Goal: Task Accomplishment & Management: Complete application form

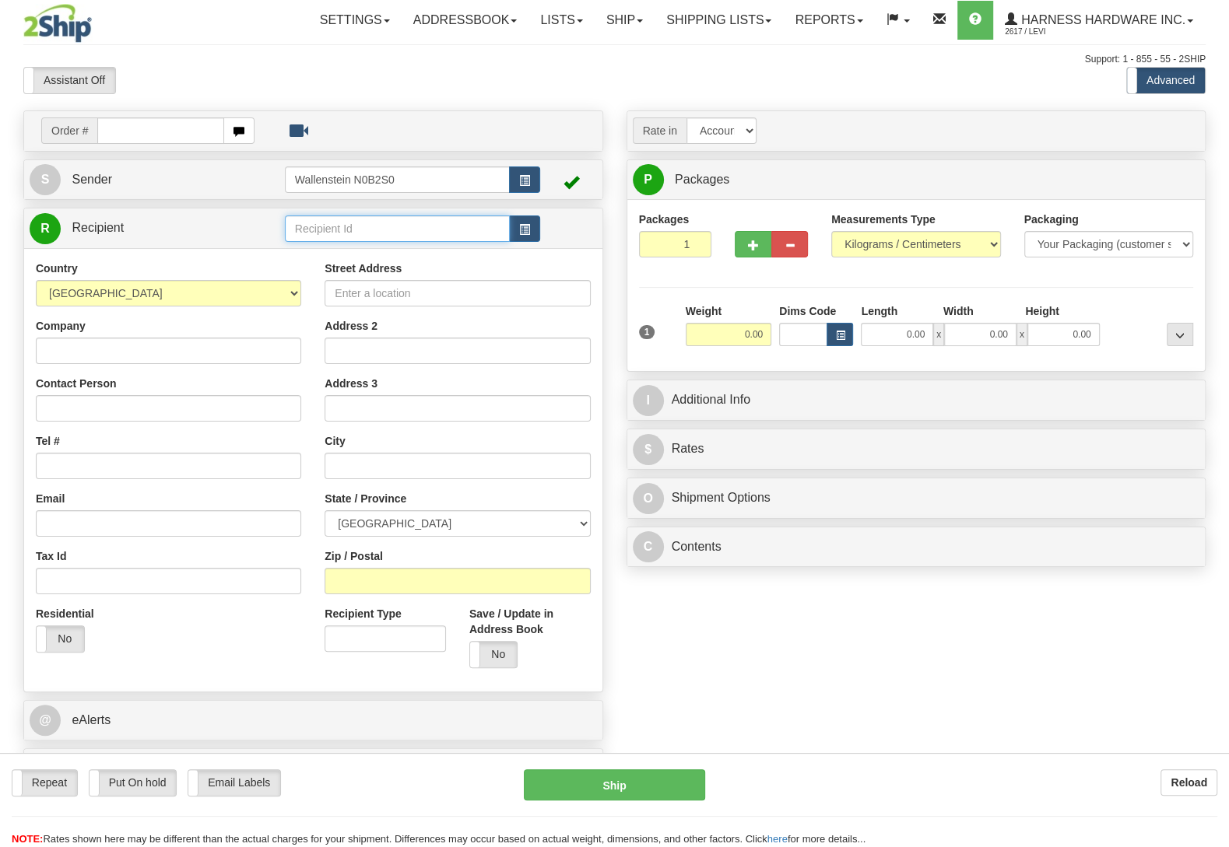
click at [369, 229] on input "text" at bounding box center [397, 229] width 225 height 26
type input "dogdc"
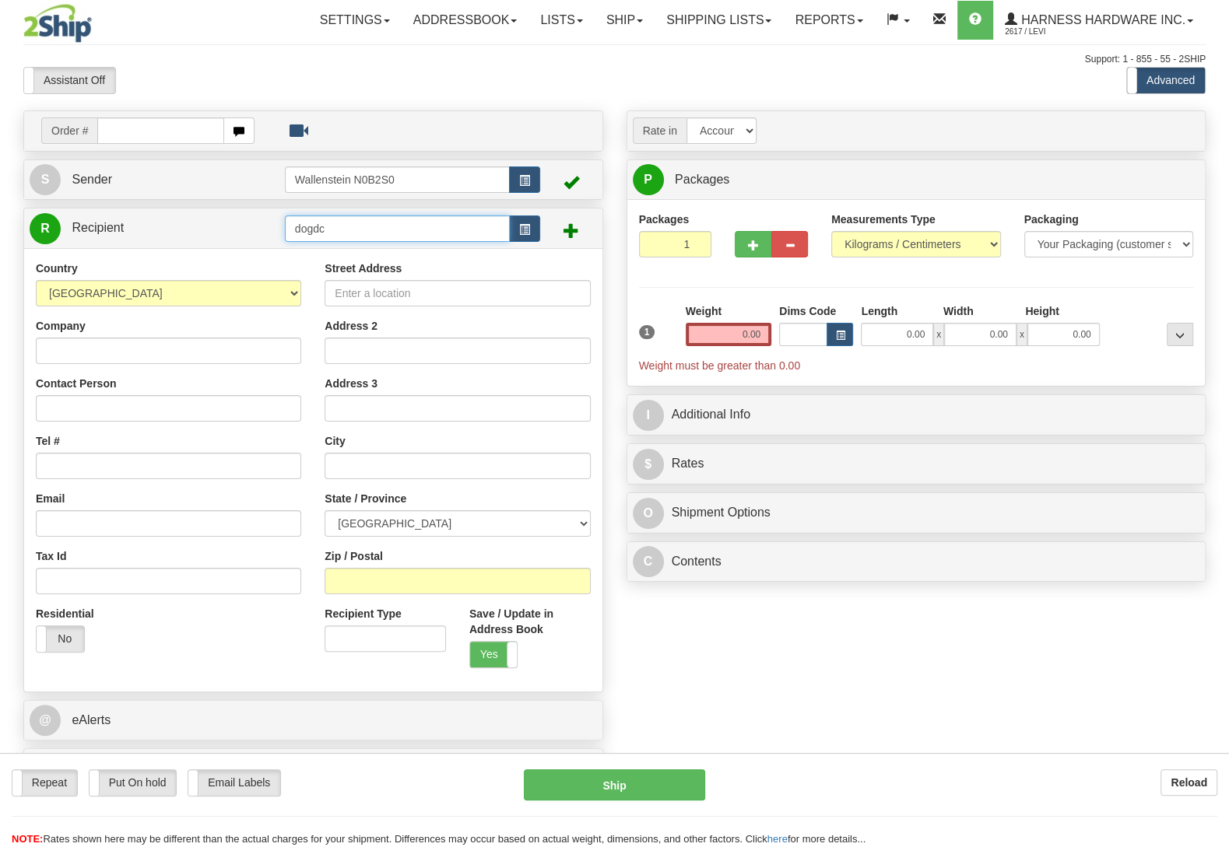
drag, startPoint x: 349, startPoint y: 228, endPoint x: 150, endPoint y: 250, distance: 200.4
click at [285, 242] on input "dogdc" at bounding box center [397, 229] width 225 height 26
type input "patp"
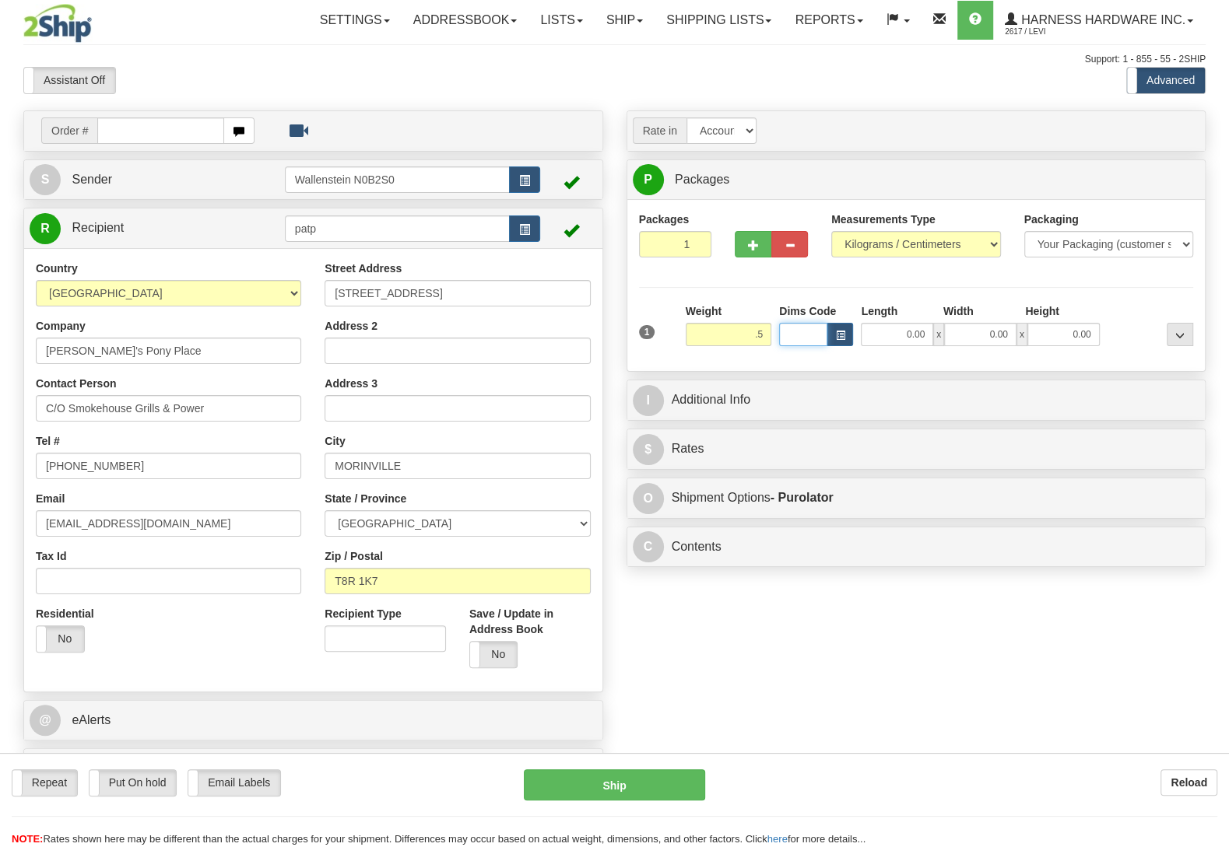
type input "0.50"
type input "202"
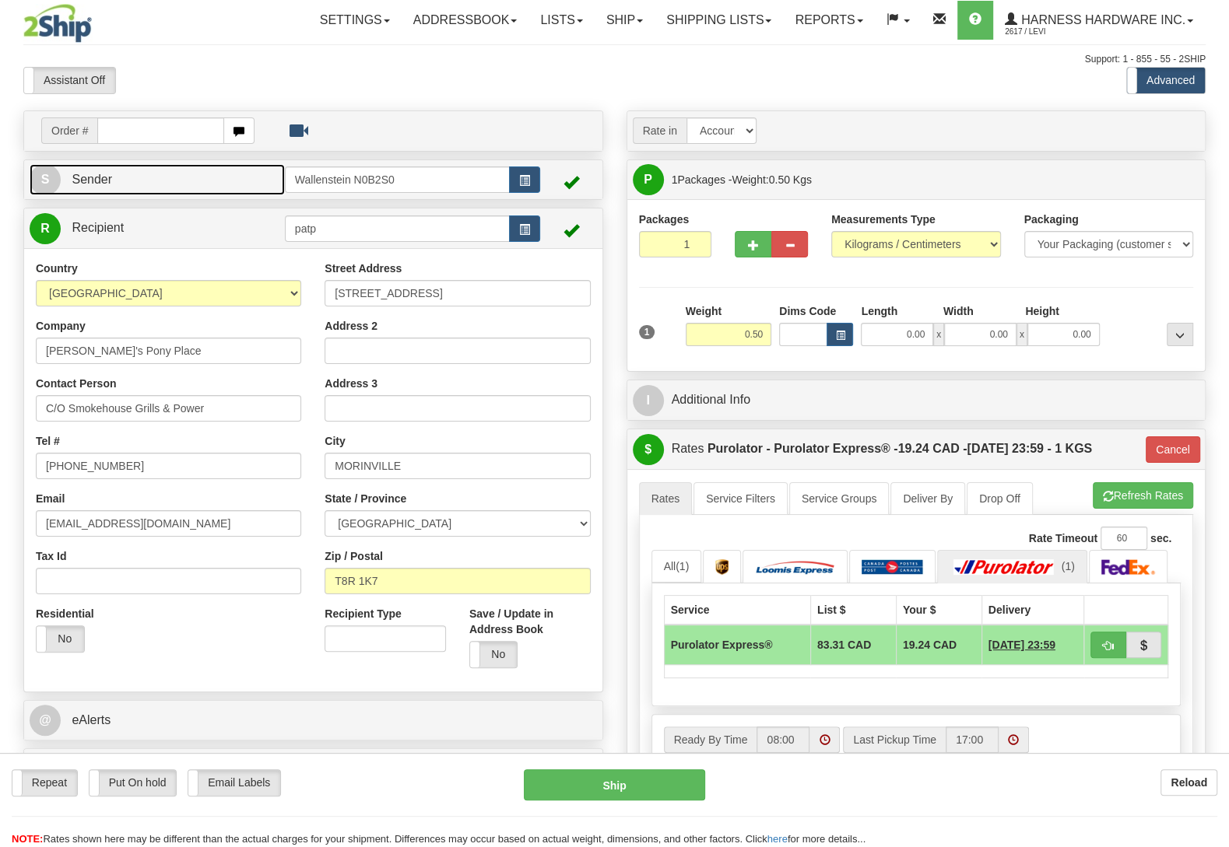
click at [230, 185] on link "S Sender" at bounding box center [157, 180] width 255 height 32
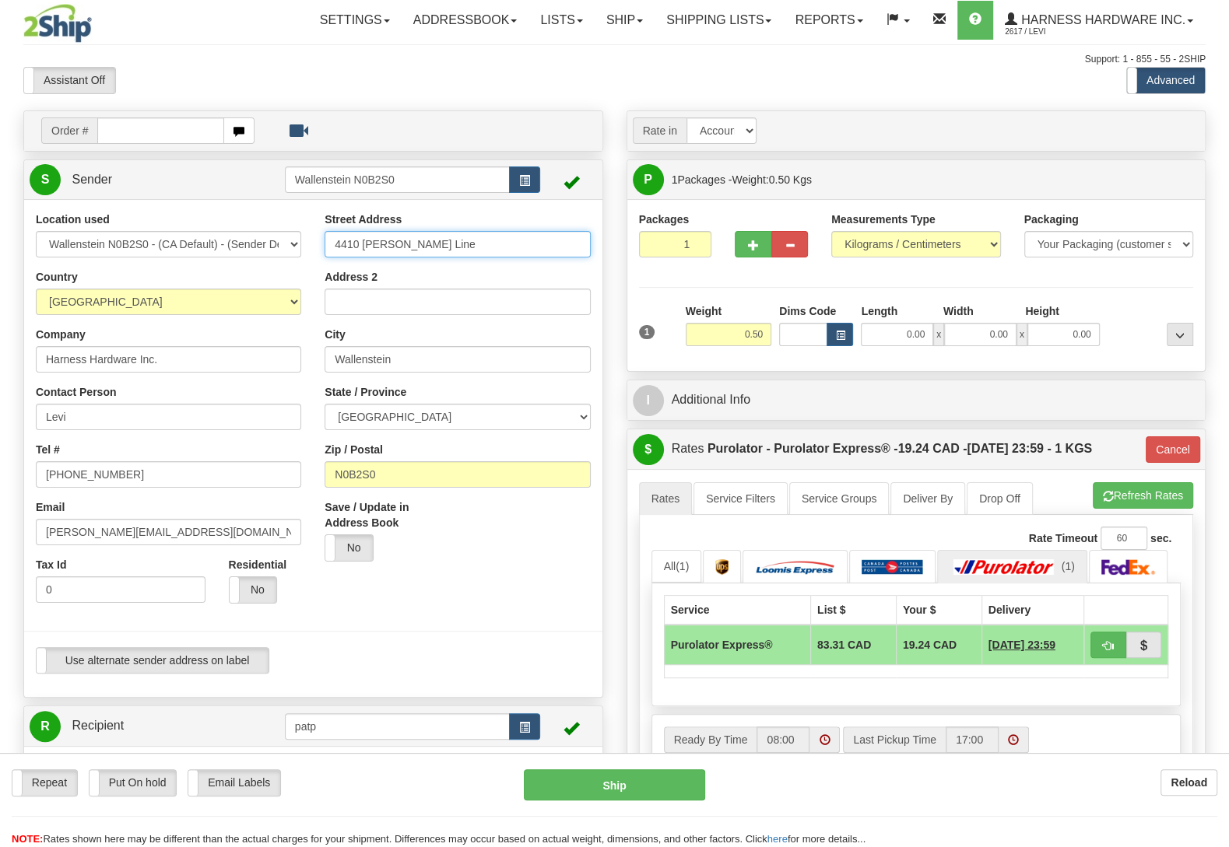
click at [455, 251] on input "4410 [PERSON_NAME] Line" at bounding box center [456, 244] width 265 height 26
type input "WALLENSTEIN"
type input "4410 [PERSON_NAME] Line."
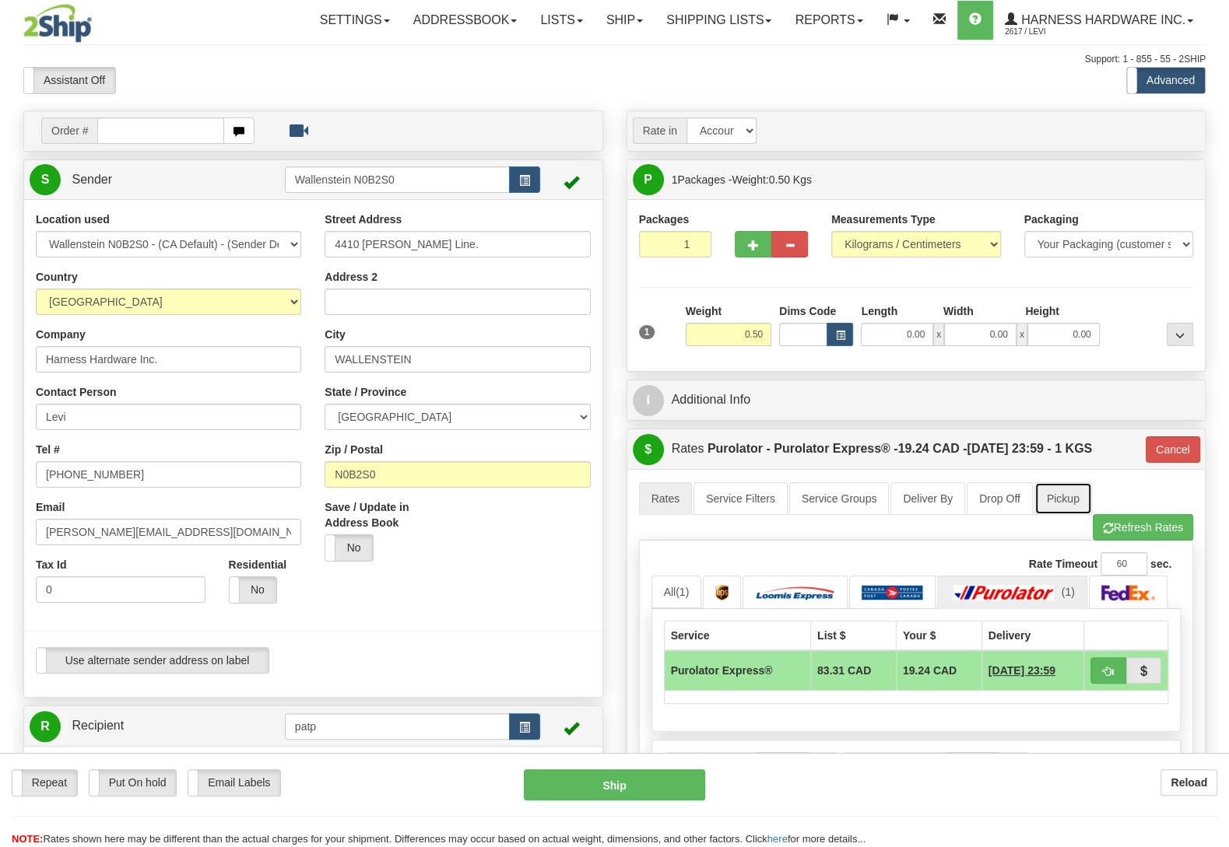
click at [1050, 504] on link "Pickup" at bounding box center [1063, 498] width 58 height 33
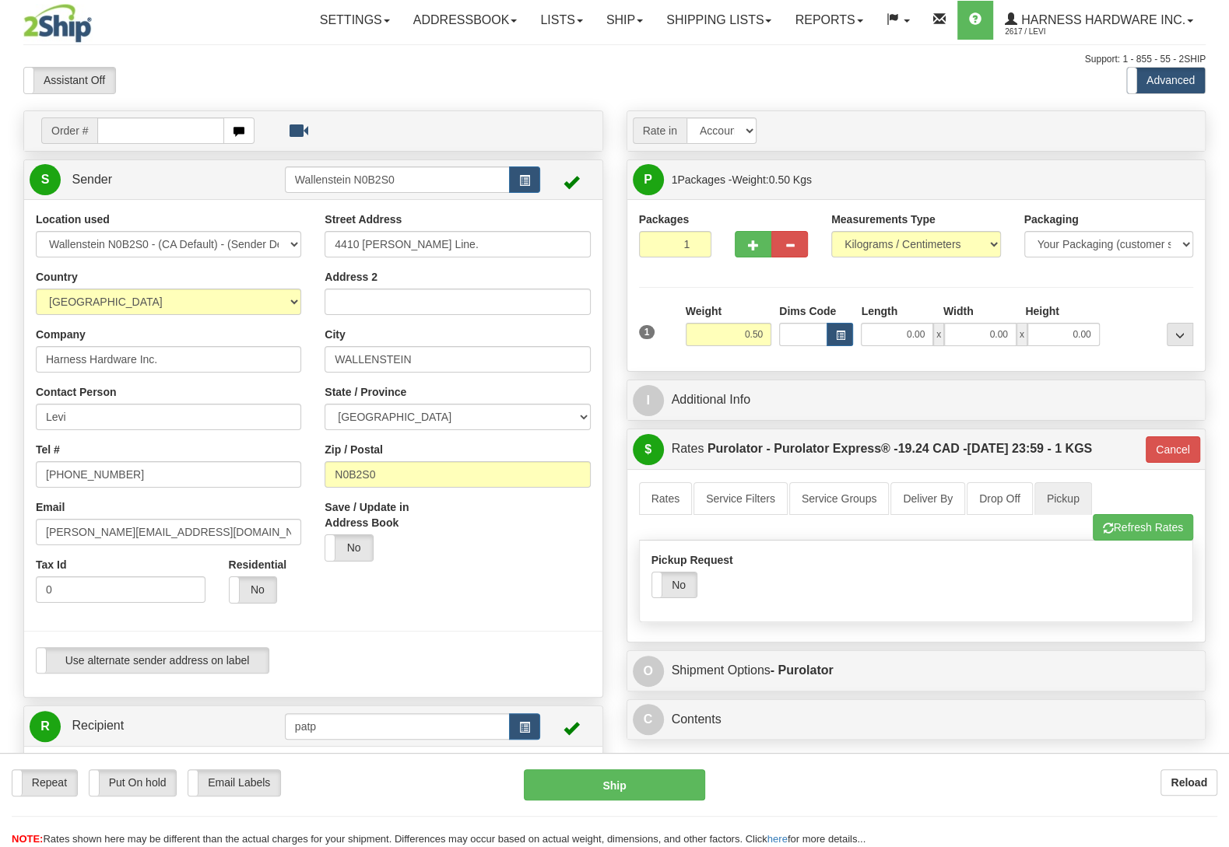
click at [675, 577] on div "Pickup Request Yes No" at bounding box center [731, 575] width 161 height 46
click at [682, 576] on div "Pickup Request Yes No" at bounding box center [731, 575] width 161 height 46
click at [681, 591] on label "No" at bounding box center [674, 585] width 44 height 25
click at [660, 499] on link "Rates" at bounding box center [666, 498] width 54 height 33
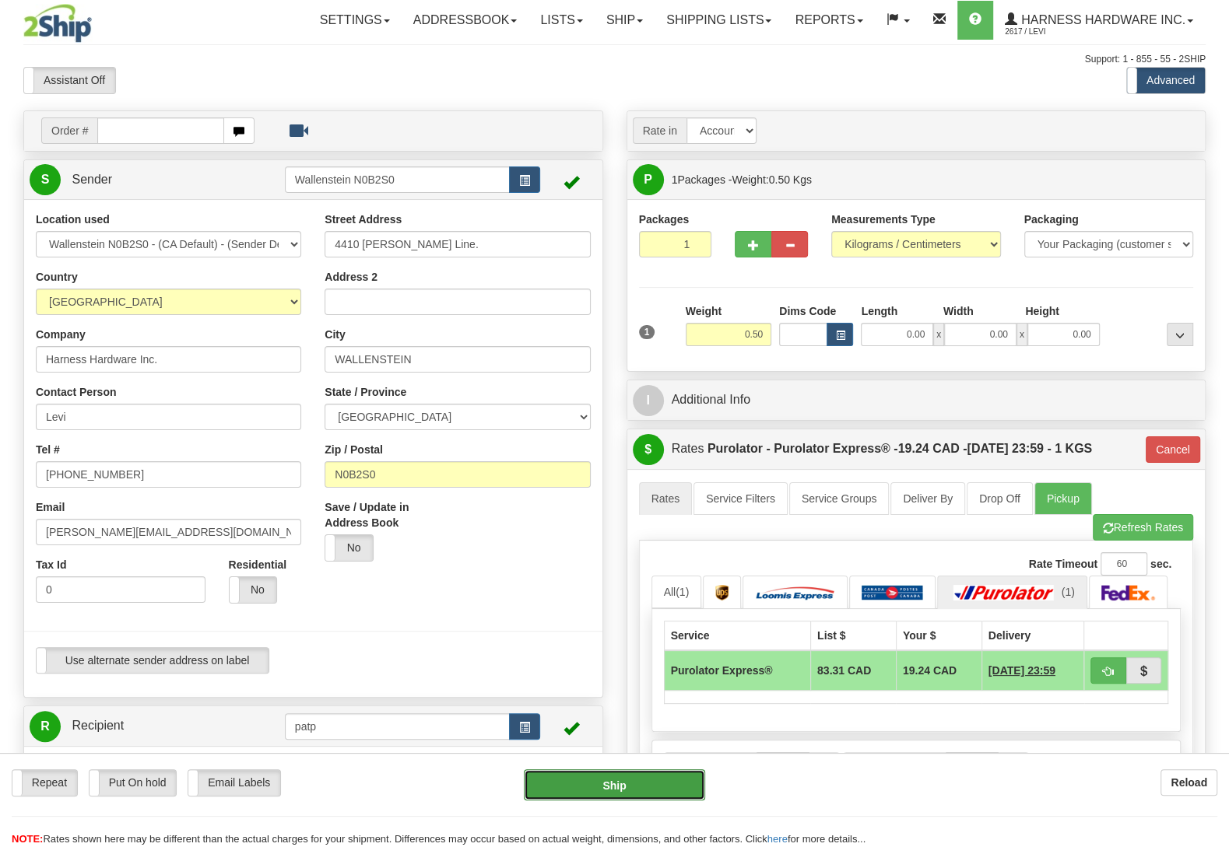
click at [623, 789] on button "Ship" at bounding box center [614, 785] width 181 height 31
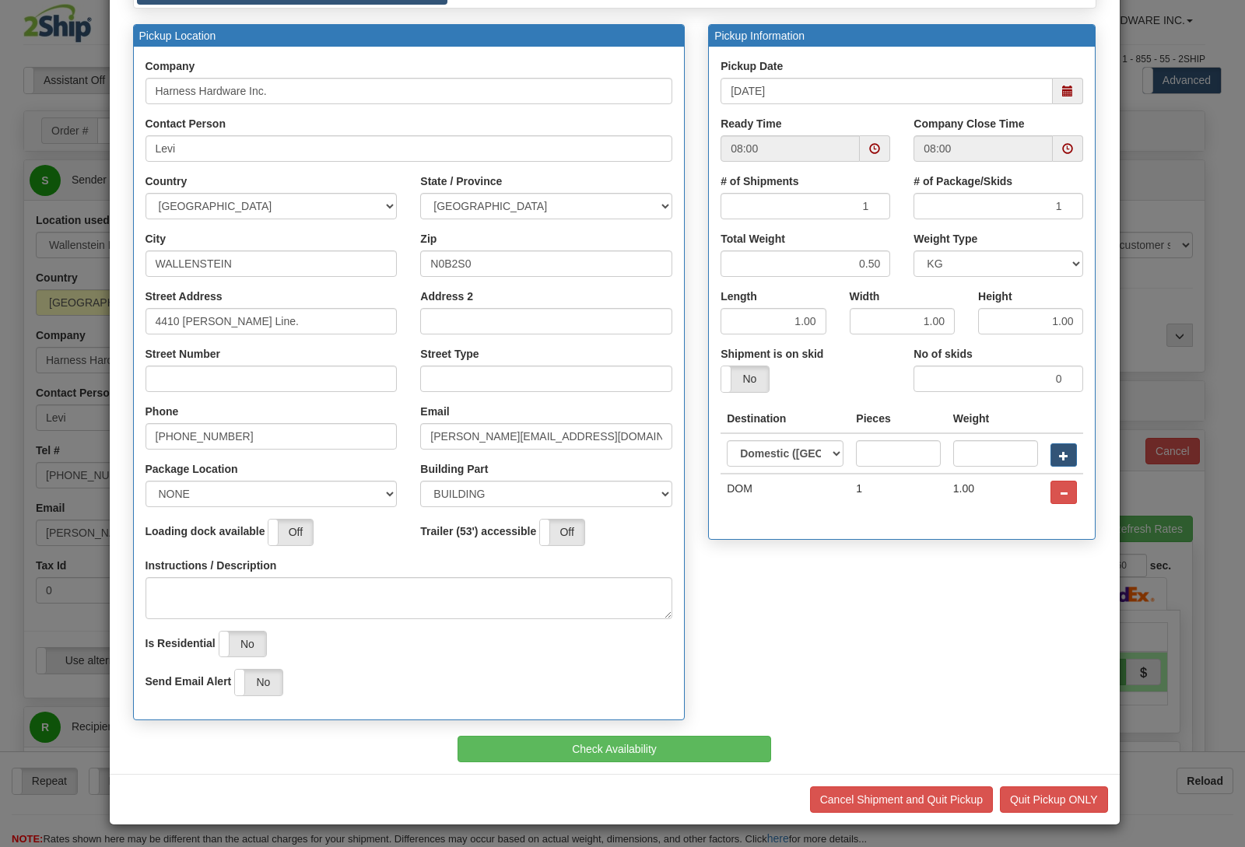
scroll to position [133, 0]
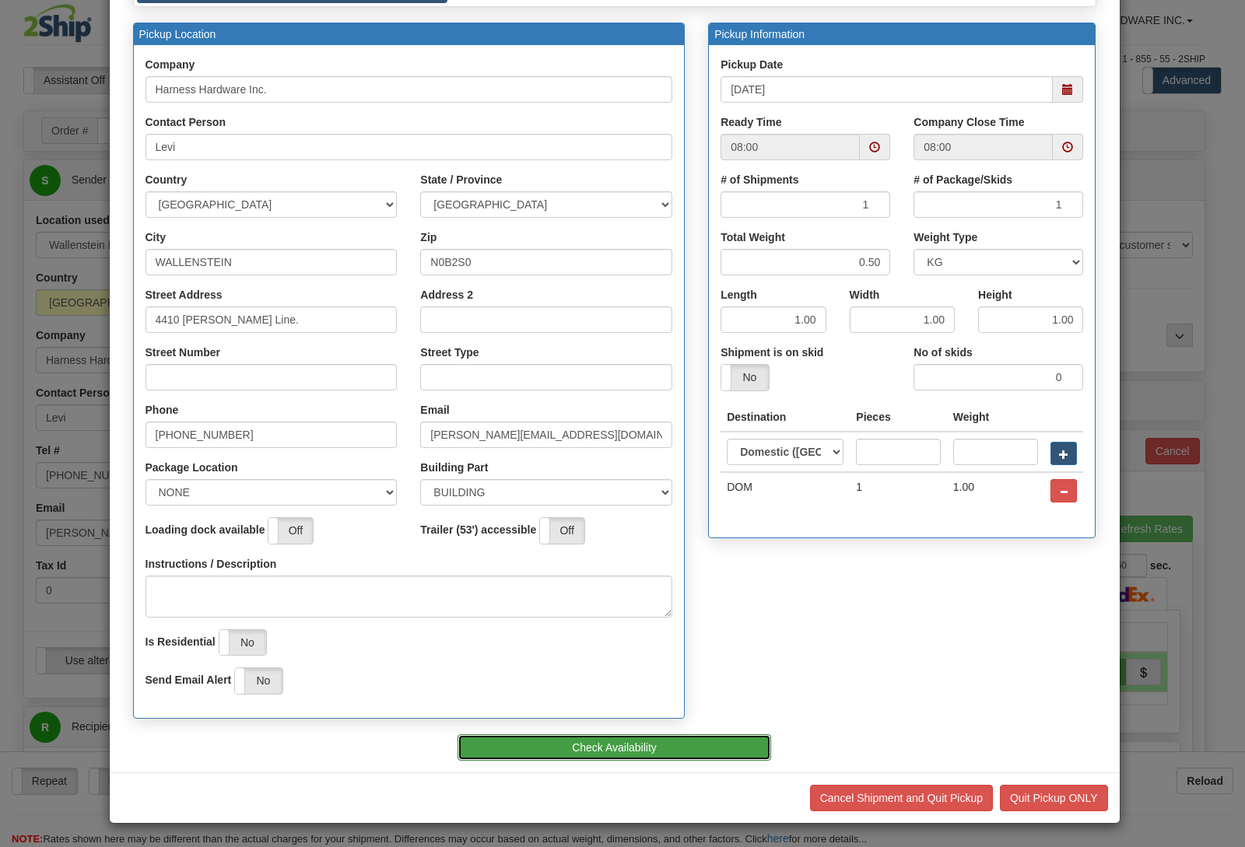
click at [643, 755] on button "Check Availability" at bounding box center [615, 748] width 314 height 26
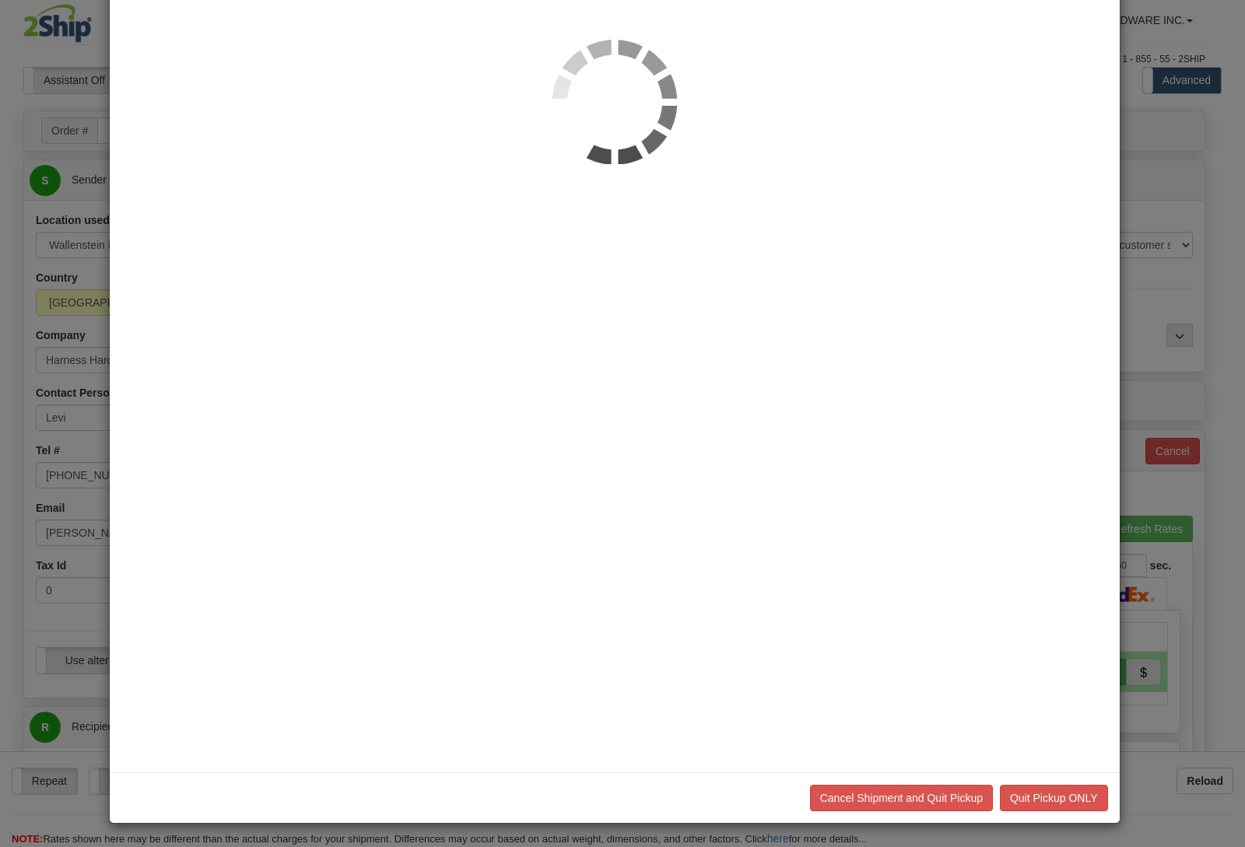
scroll to position [0, 0]
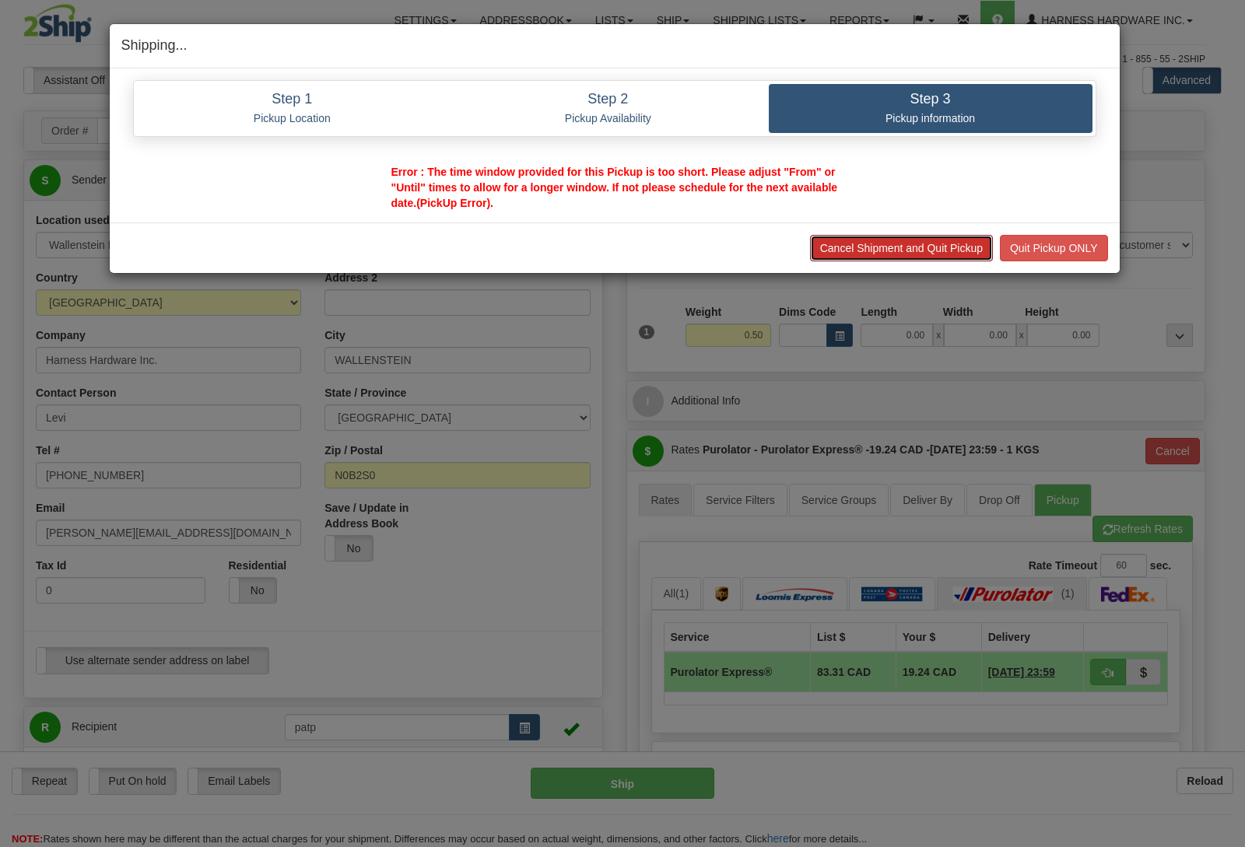
drag, startPoint x: 890, startPoint y: 245, endPoint x: 709, endPoint y: 256, distance: 181.6
click at [710, 257] on div "Cancel Shipment and Quit Pickup Quit Pickup ONLY" at bounding box center [614, 248] width 987 height 26
click at [705, 254] on div "Cancel Shipment and Quit Pickup Quit Pickup ONLY" at bounding box center [614, 248] width 987 height 26
click at [1061, 244] on button "Quit Pickup ONLY" at bounding box center [1054, 248] width 108 height 26
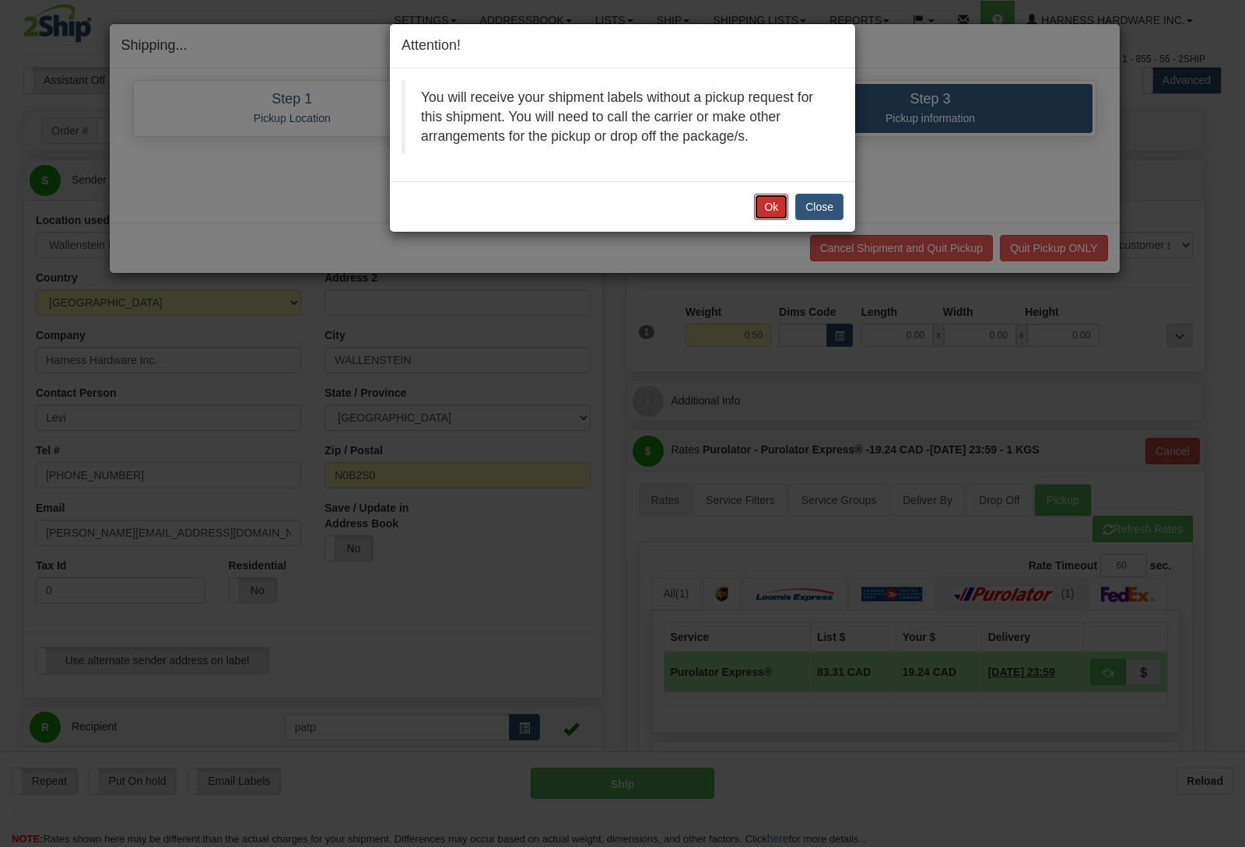
click at [770, 205] on button "Ok" at bounding box center [771, 207] width 34 height 26
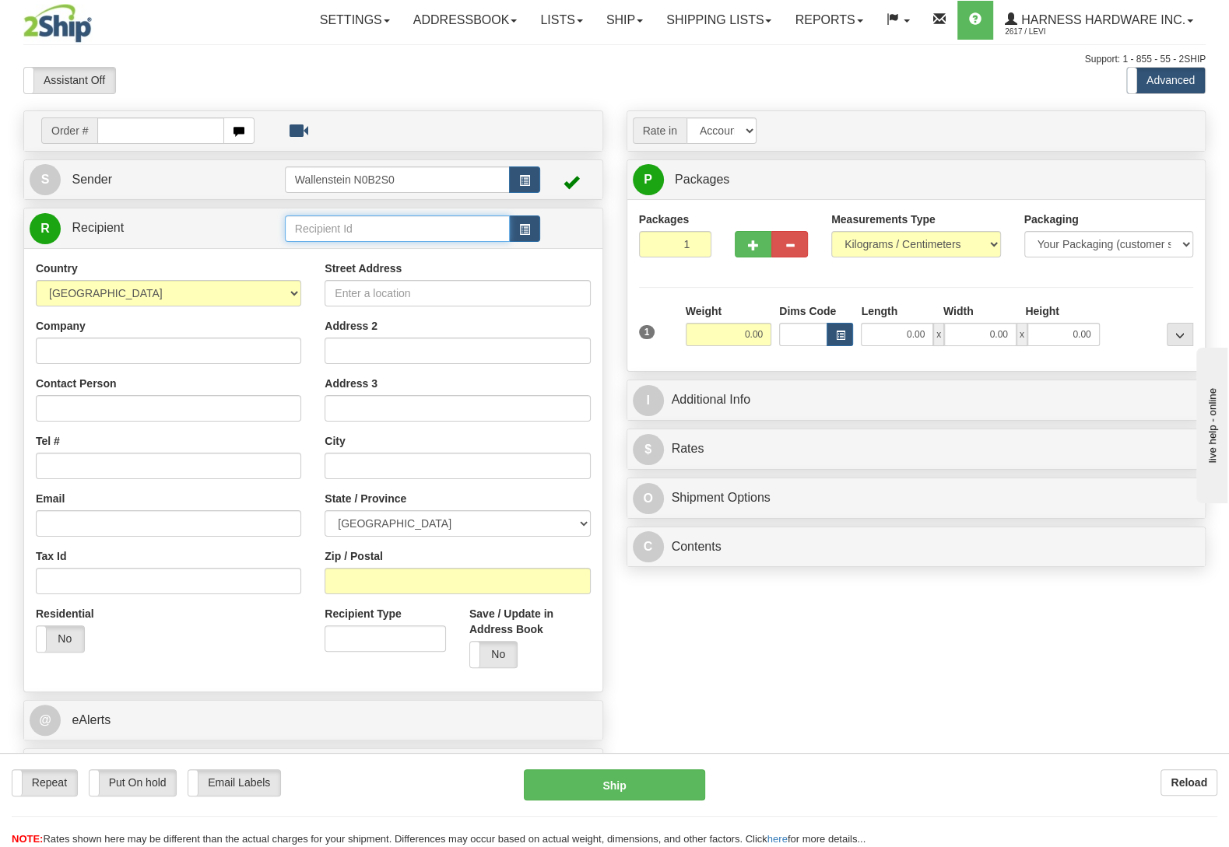
click at [327, 221] on input "text" at bounding box center [397, 229] width 225 height 26
type input "geoh"
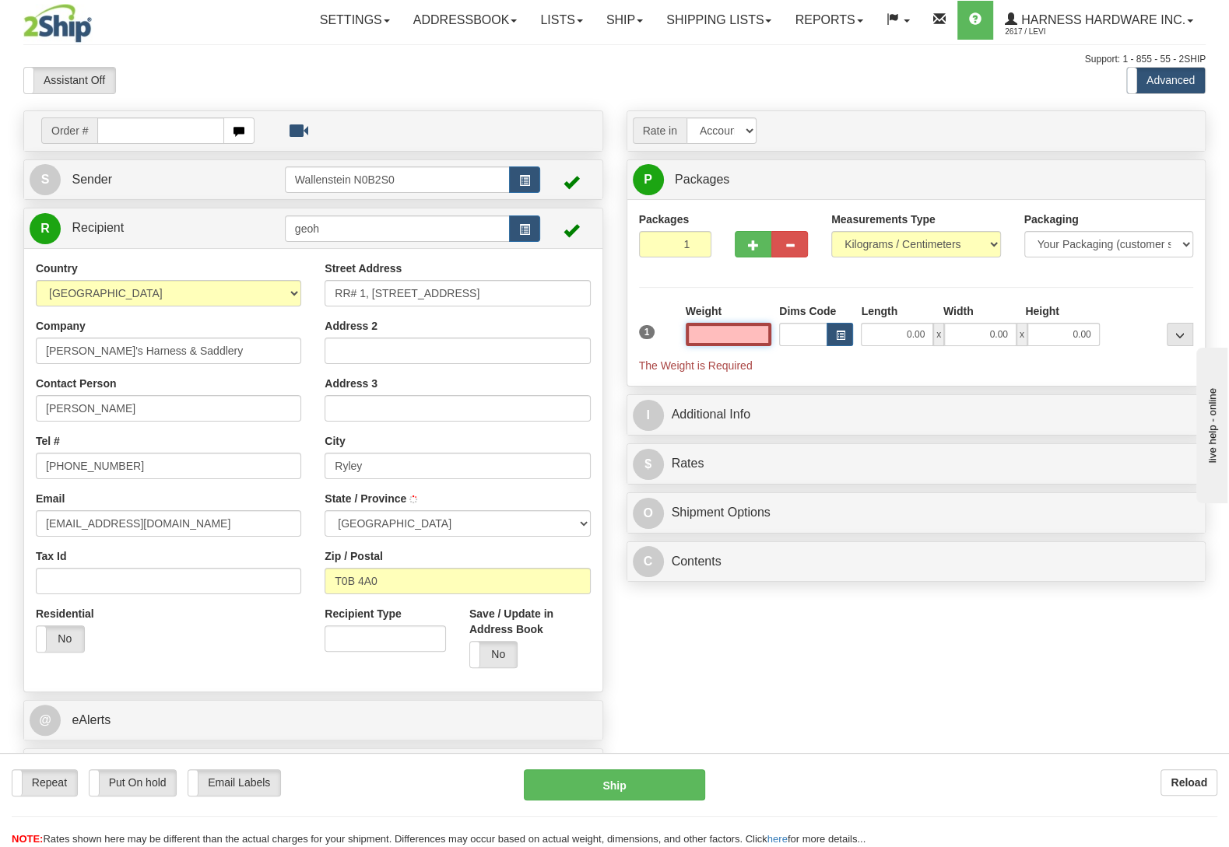
type input "RYLEY"
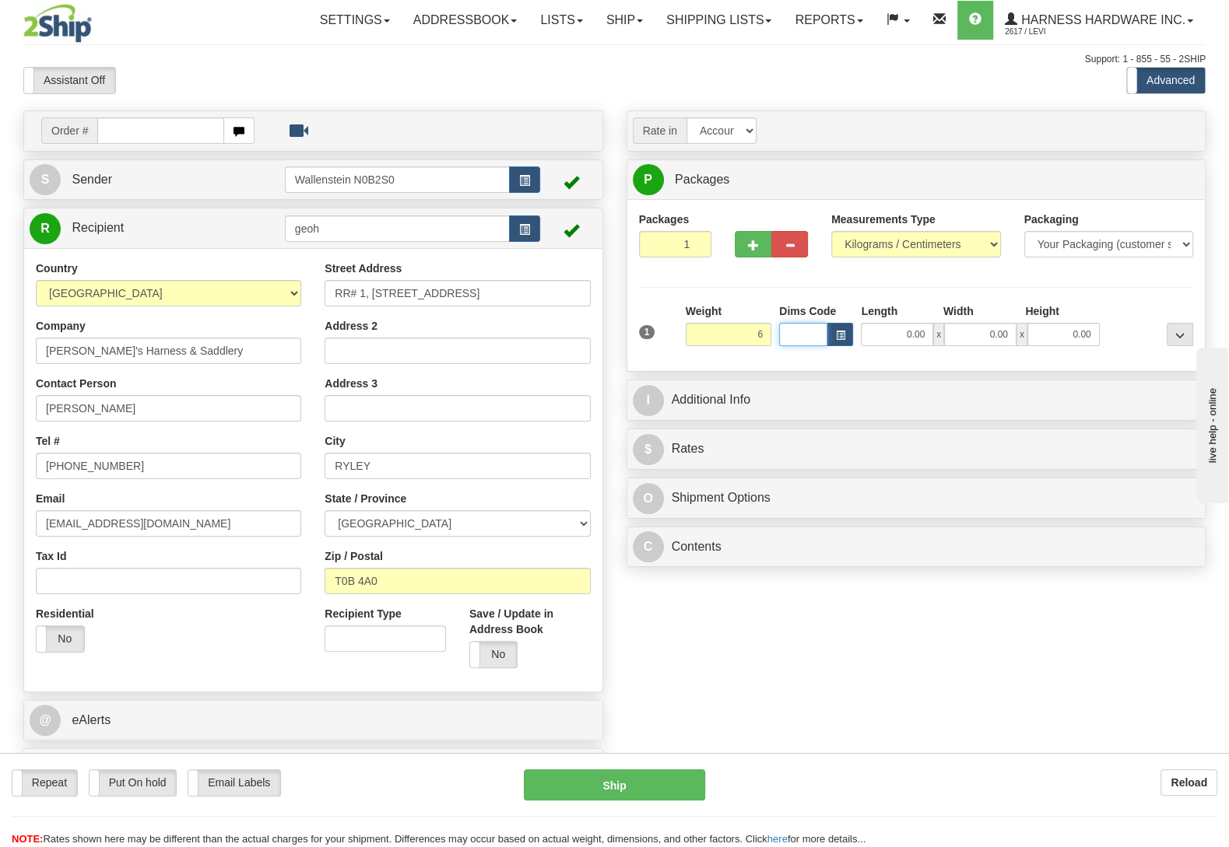
type input "6.00"
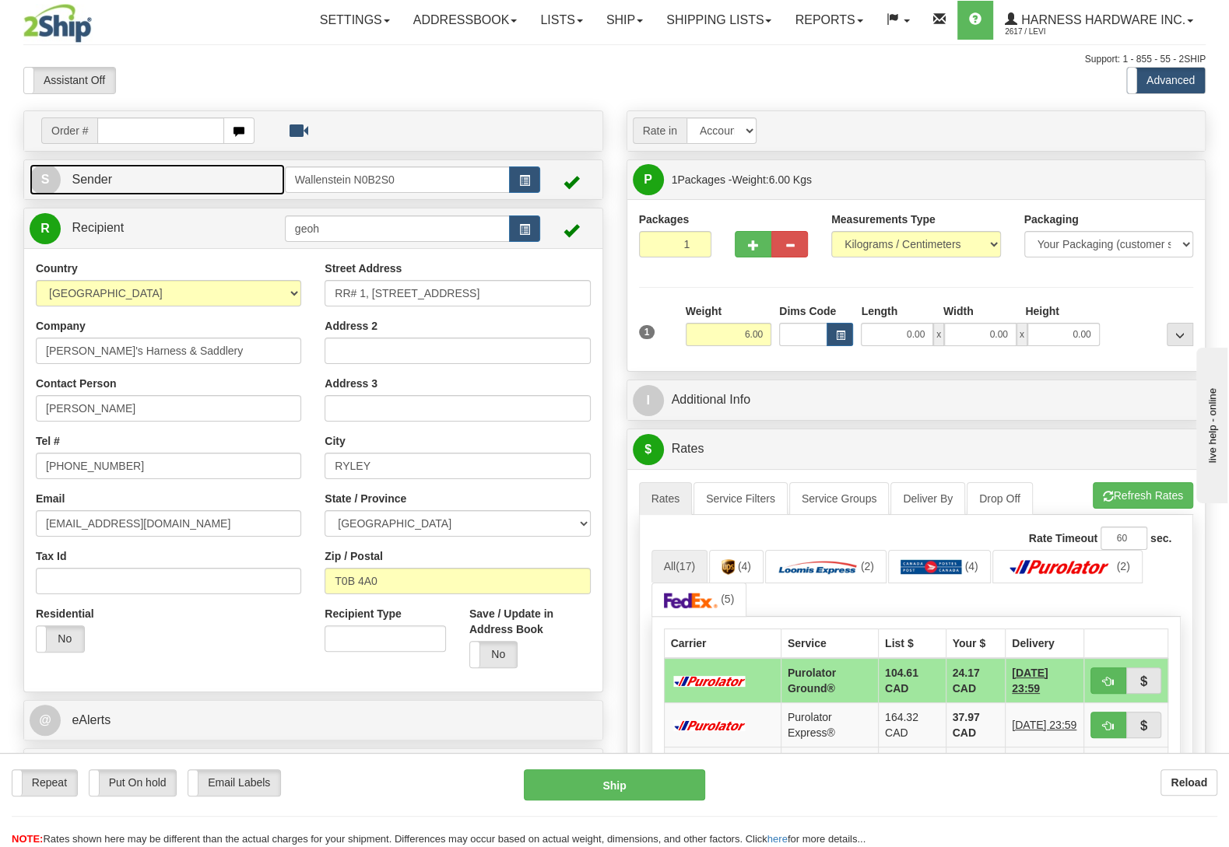
click at [209, 191] on link "S Sender" at bounding box center [157, 180] width 255 height 32
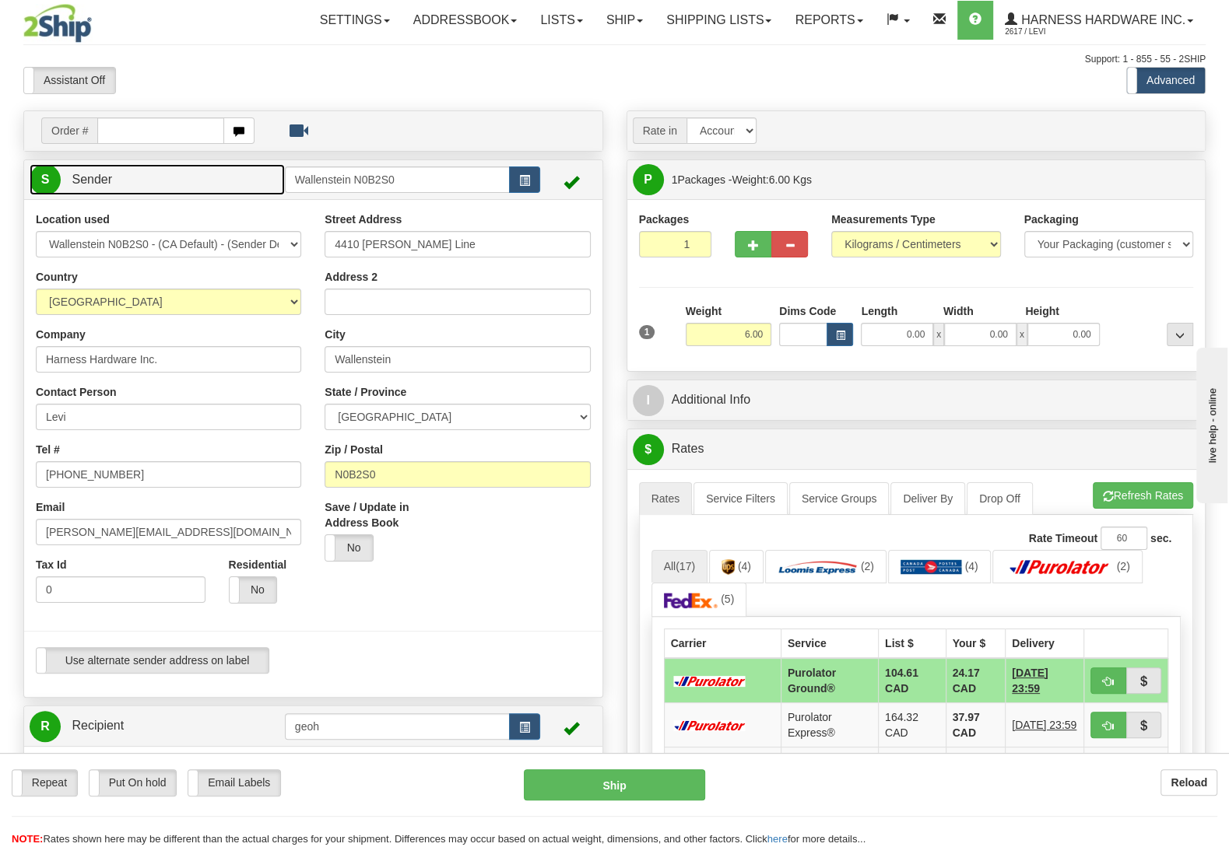
type input "WALLENSTEIN"
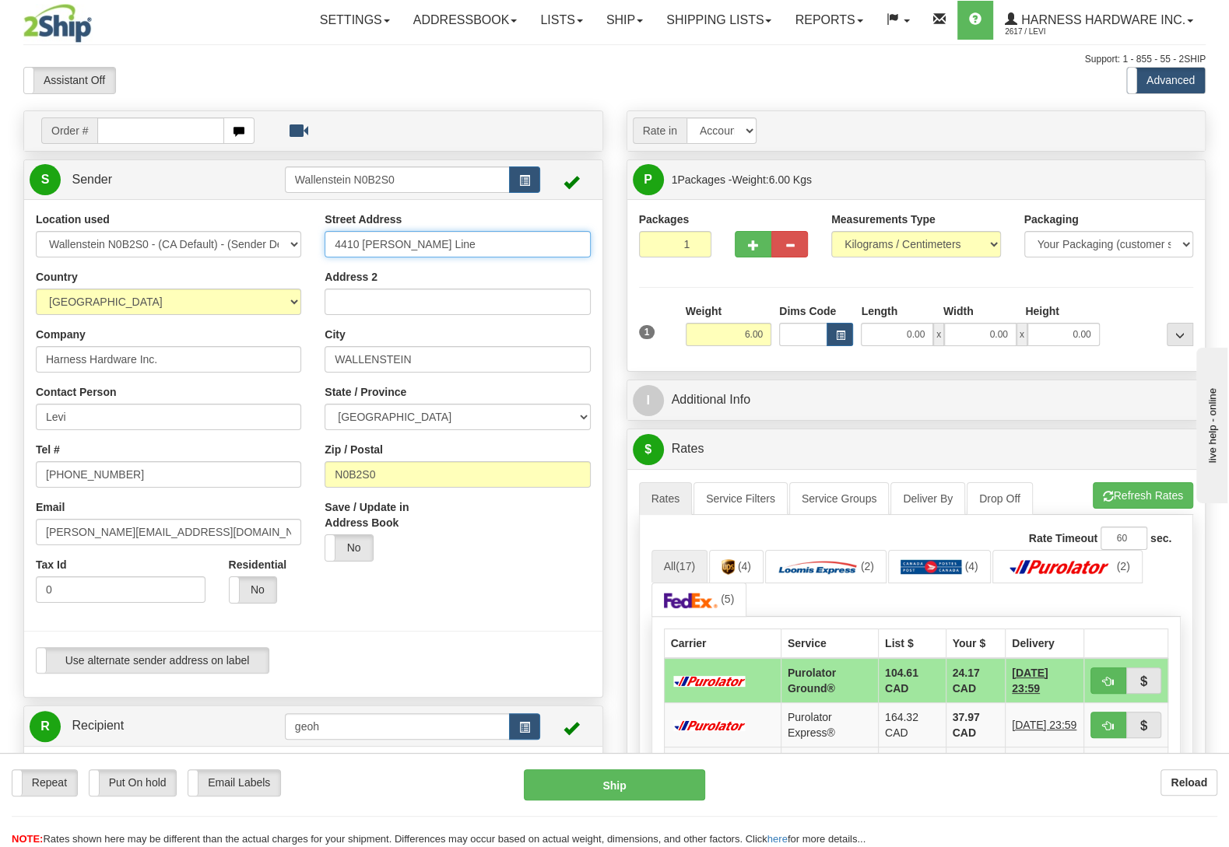
click at [469, 253] on input "4410 [PERSON_NAME] Line" at bounding box center [456, 244] width 265 height 26
type input "4410 [PERSON_NAME] Line."
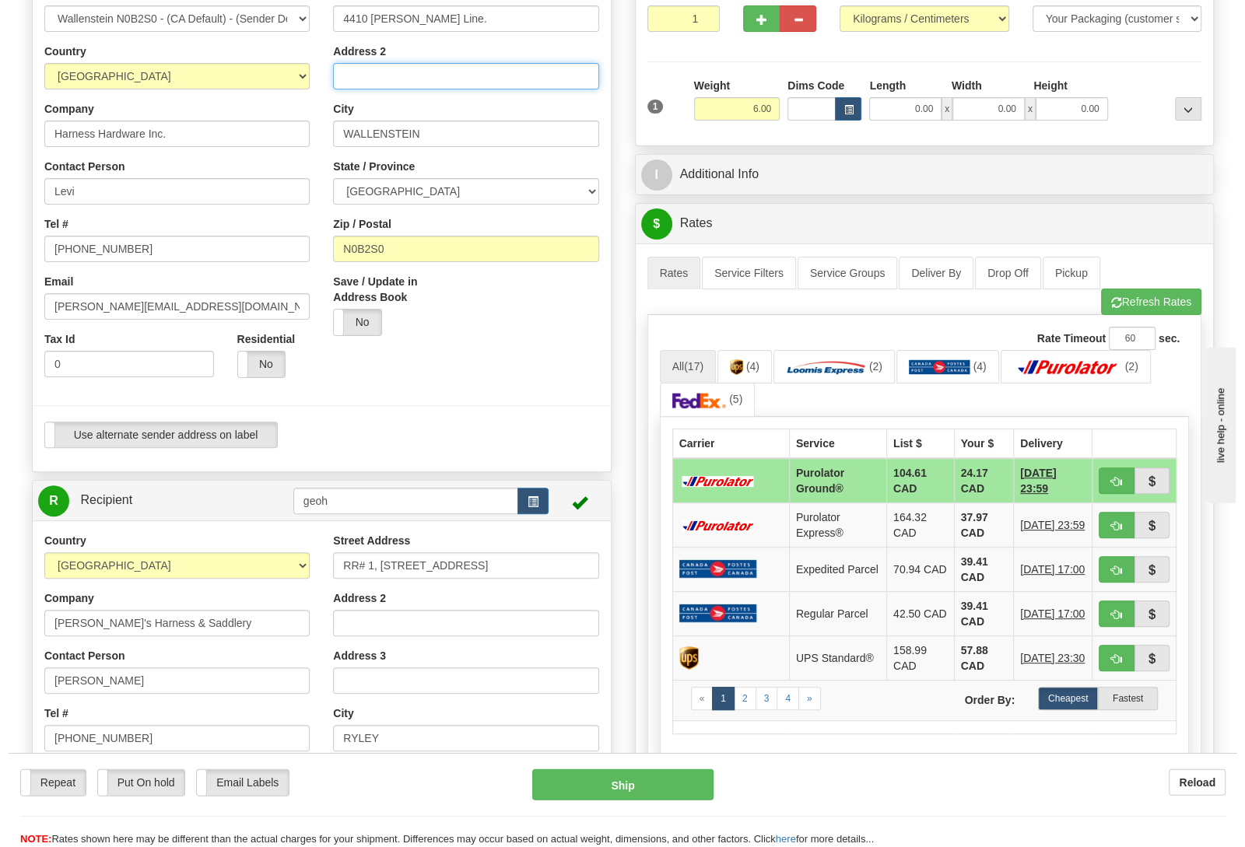
scroll to position [245, 0]
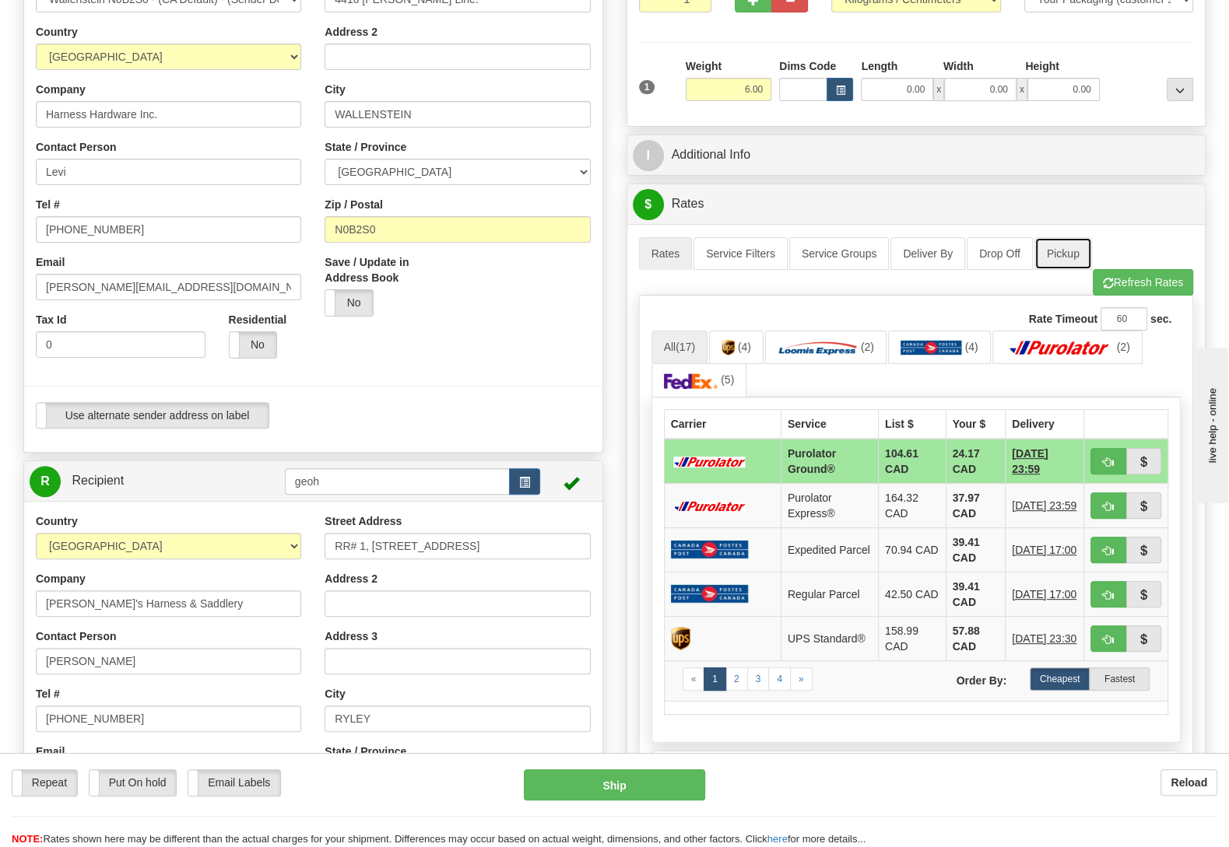
click at [1059, 245] on link "Pickup" at bounding box center [1063, 253] width 58 height 33
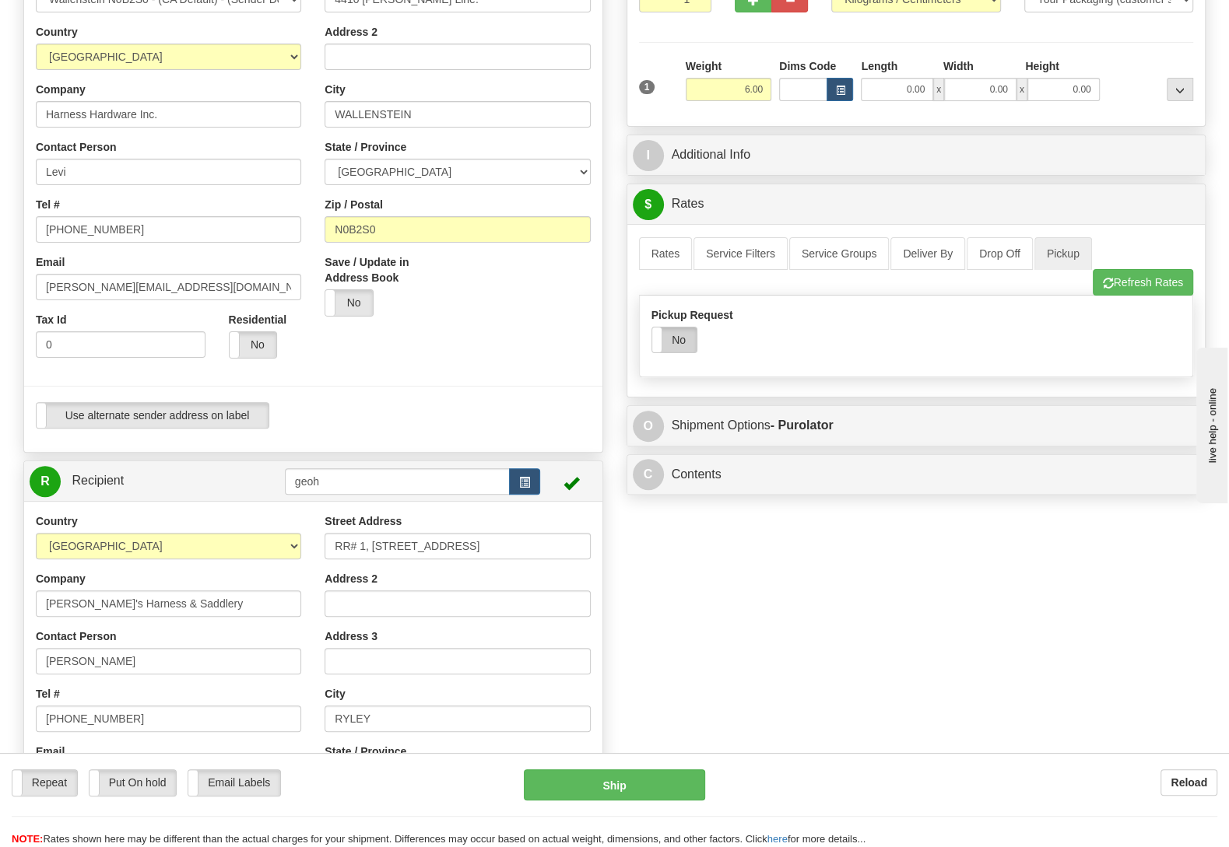
click at [670, 343] on label "No" at bounding box center [674, 340] width 44 height 25
click at [644, 254] on link "Rates" at bounding box center [666, 253] width 54 height 33
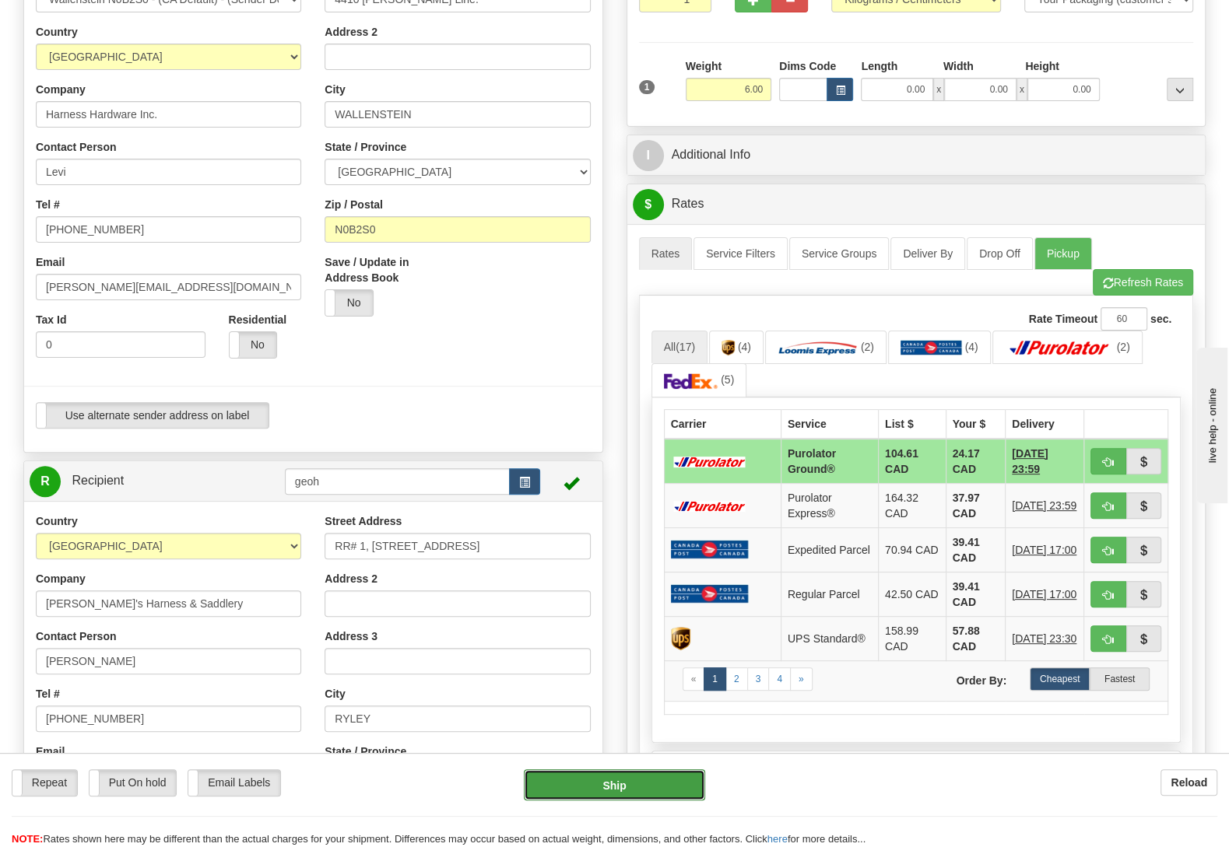
click at [627, 777] on button "Ship" at bounding box center [614, 785] width 181 height 31
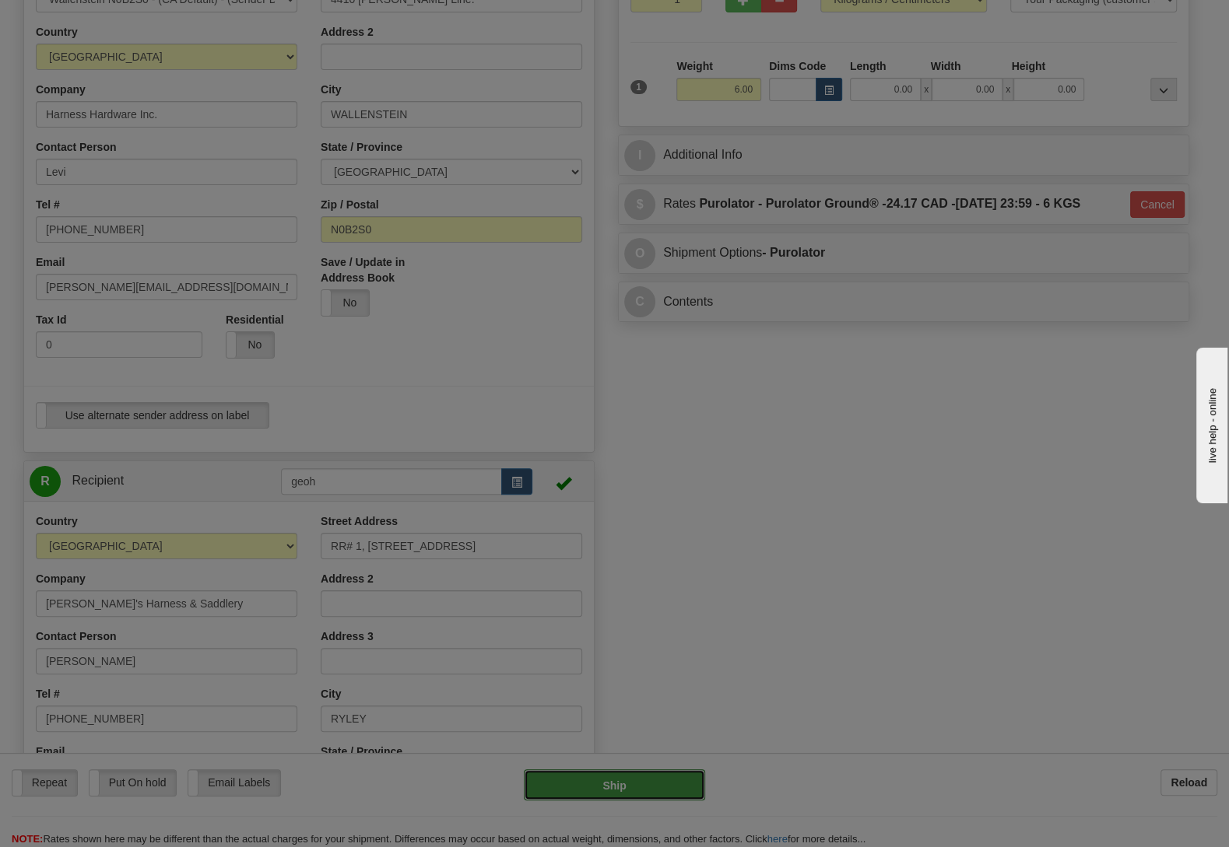
type input "260"
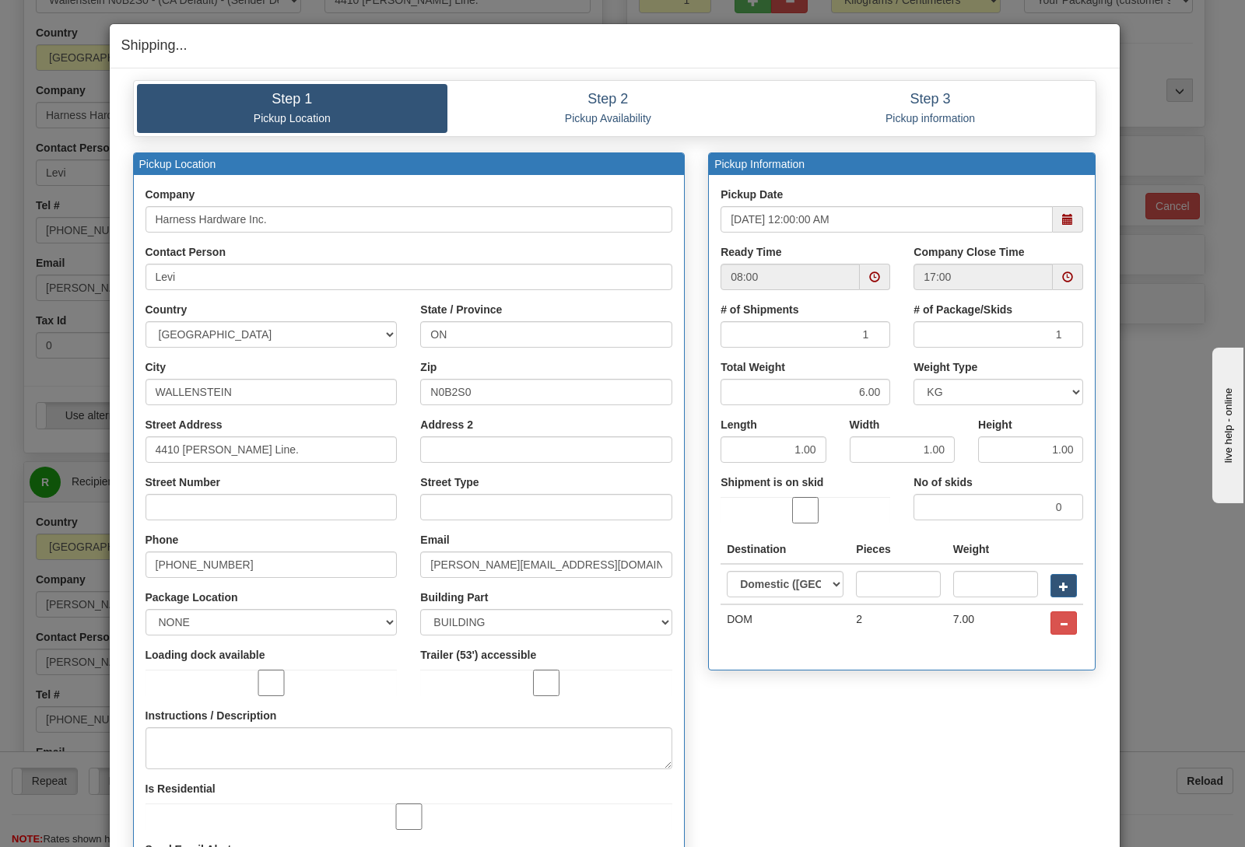
type input "[DATE]"
type input "08:00"
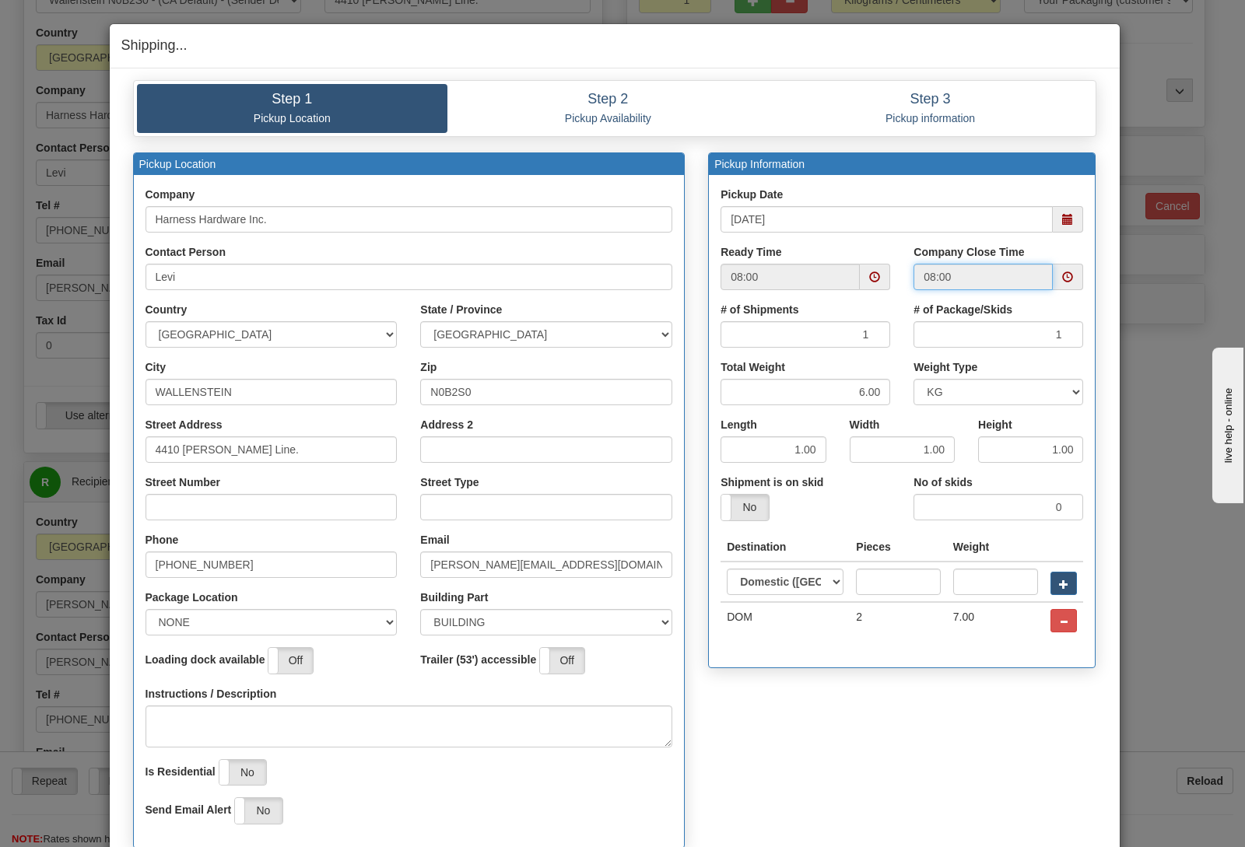
click at [984, 265] on input "08:00" at bounding box center [983, 277] width 139 height 26
click at [1057, 285] on span at bounding box center [1068, 277] width 30 height 26
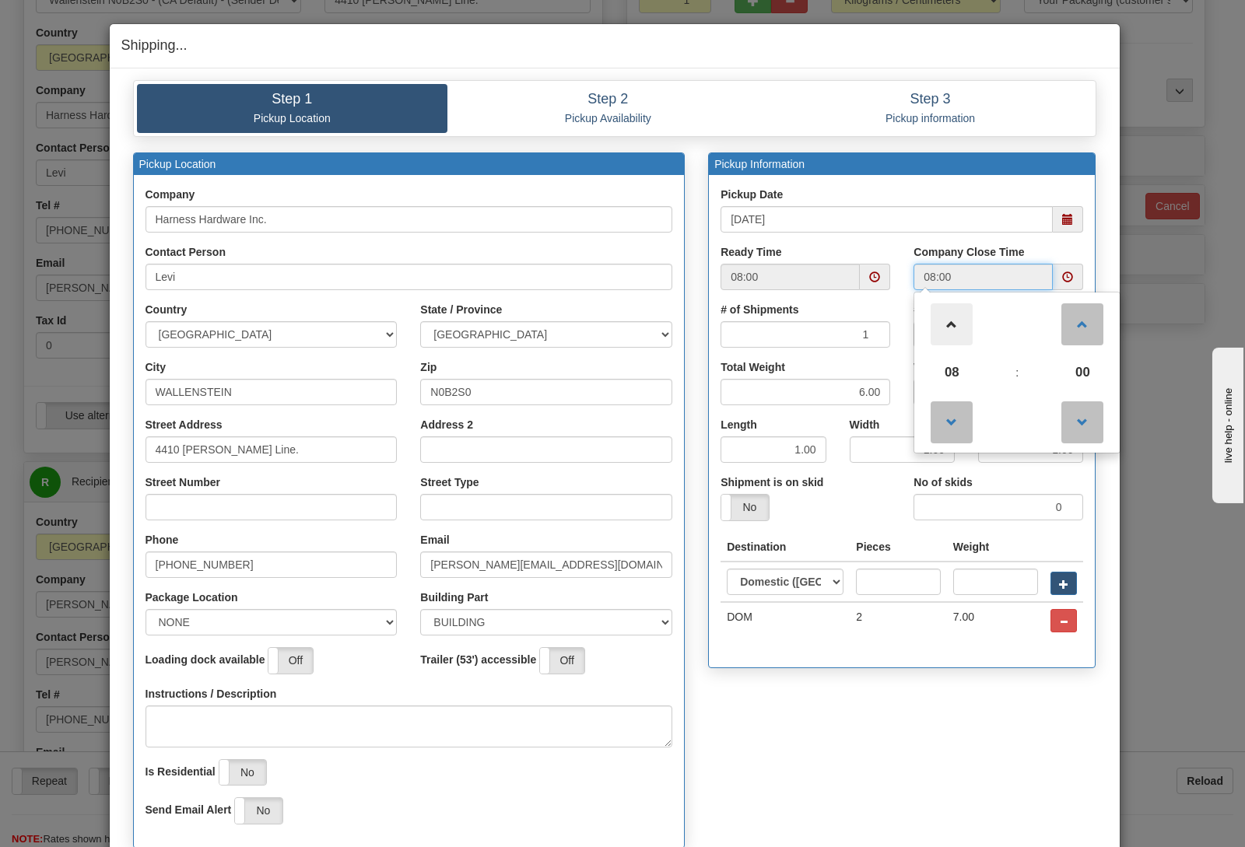
click at [940, 329] on span at bounding box center [952, 324] width 42 height 42
click at [938, 325] on span at bounding box center [952, 324] width 42 height 42
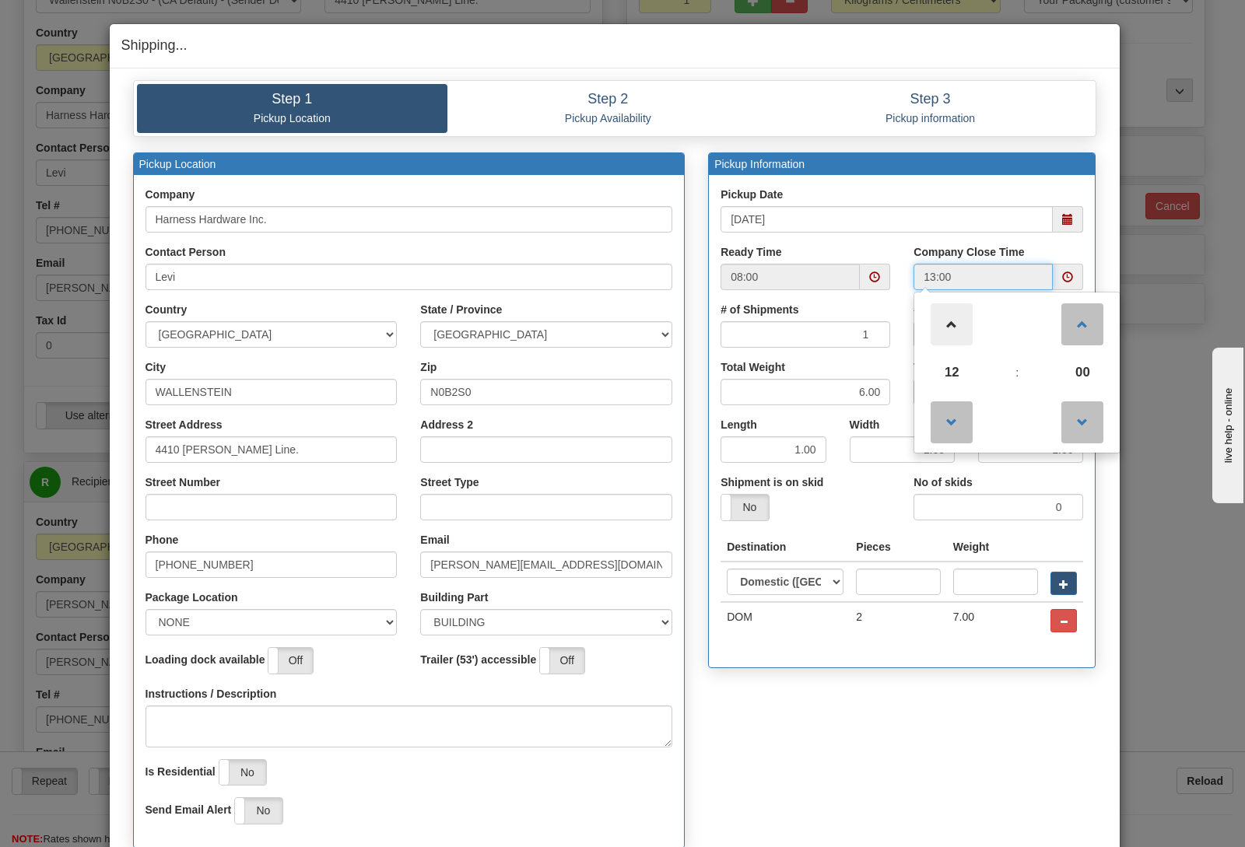
click at [938, 325] on span at bounding box center [952, 324] width 42 height 42
type input "17:00"
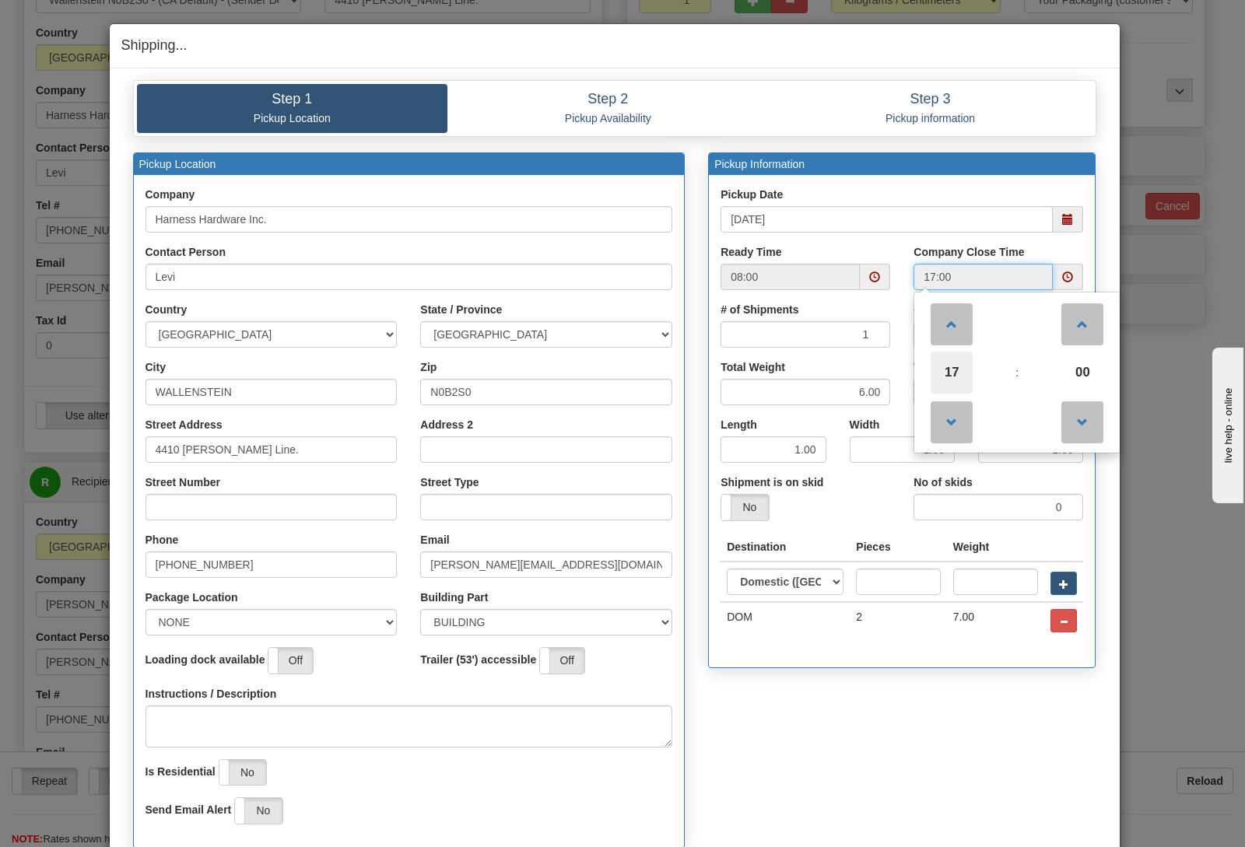
click at [952, 374] on span "17" at bounding box center [952, 373] width 42 height 42
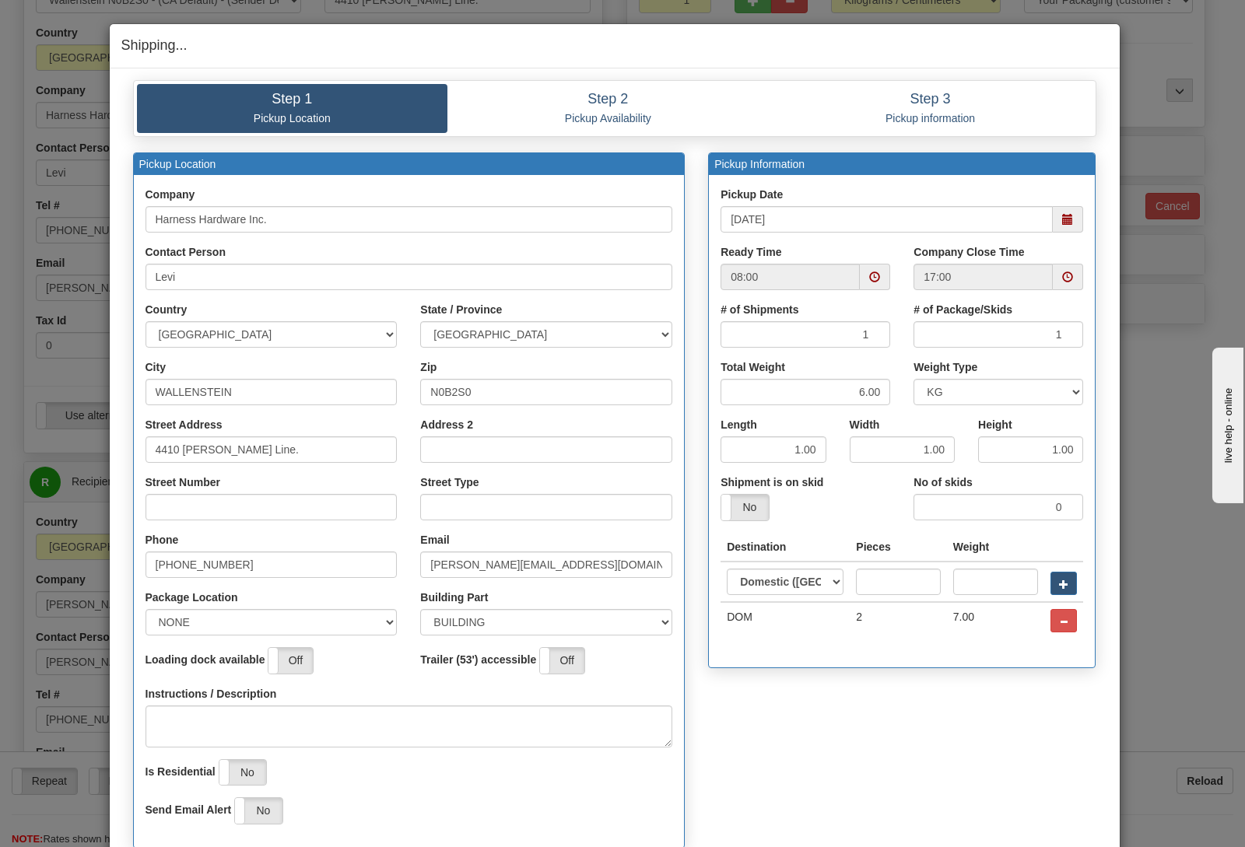
click at [903, 700] on div "Pickup Location Company Harness Hardware Inc. Contact Person Levi Country AFGHA…" at bounding box center [614, 509] width 987 height 712
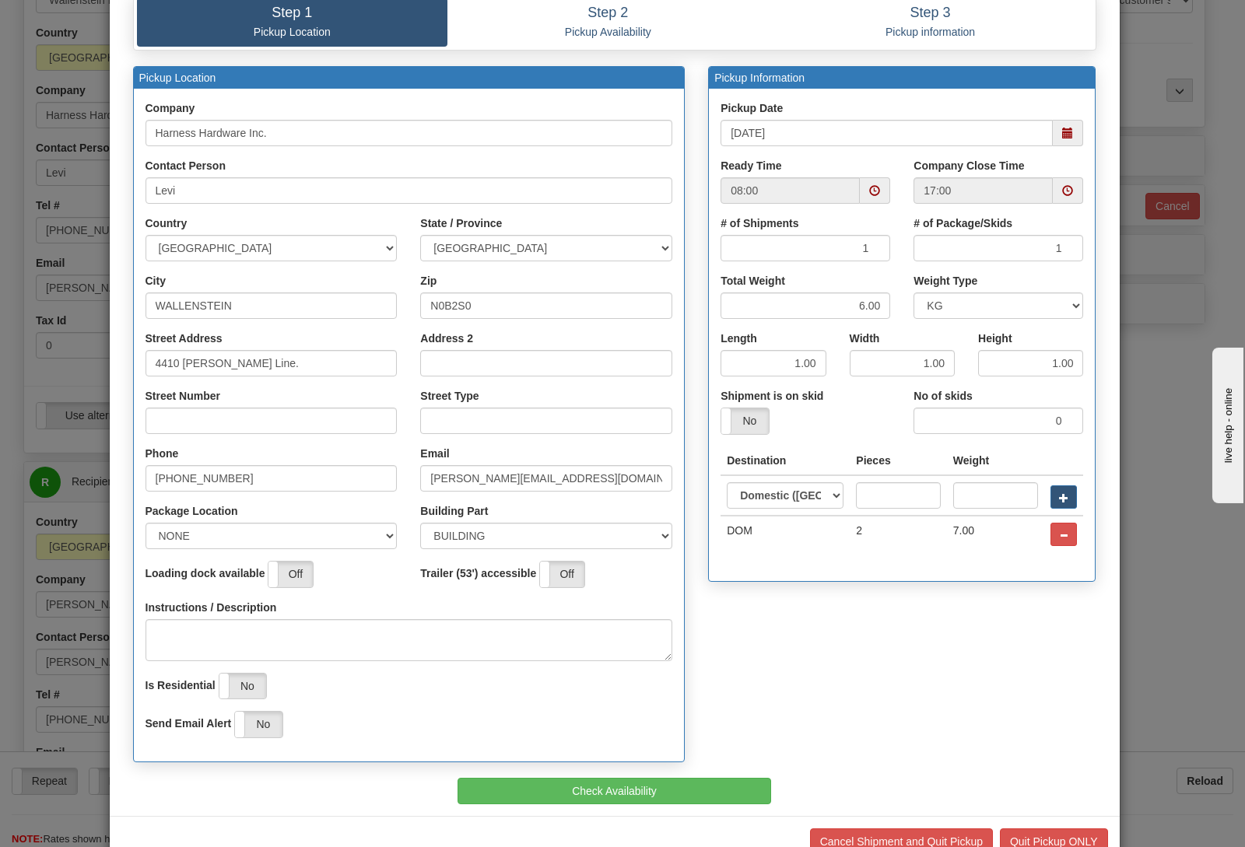
scroll to position [133, 0]
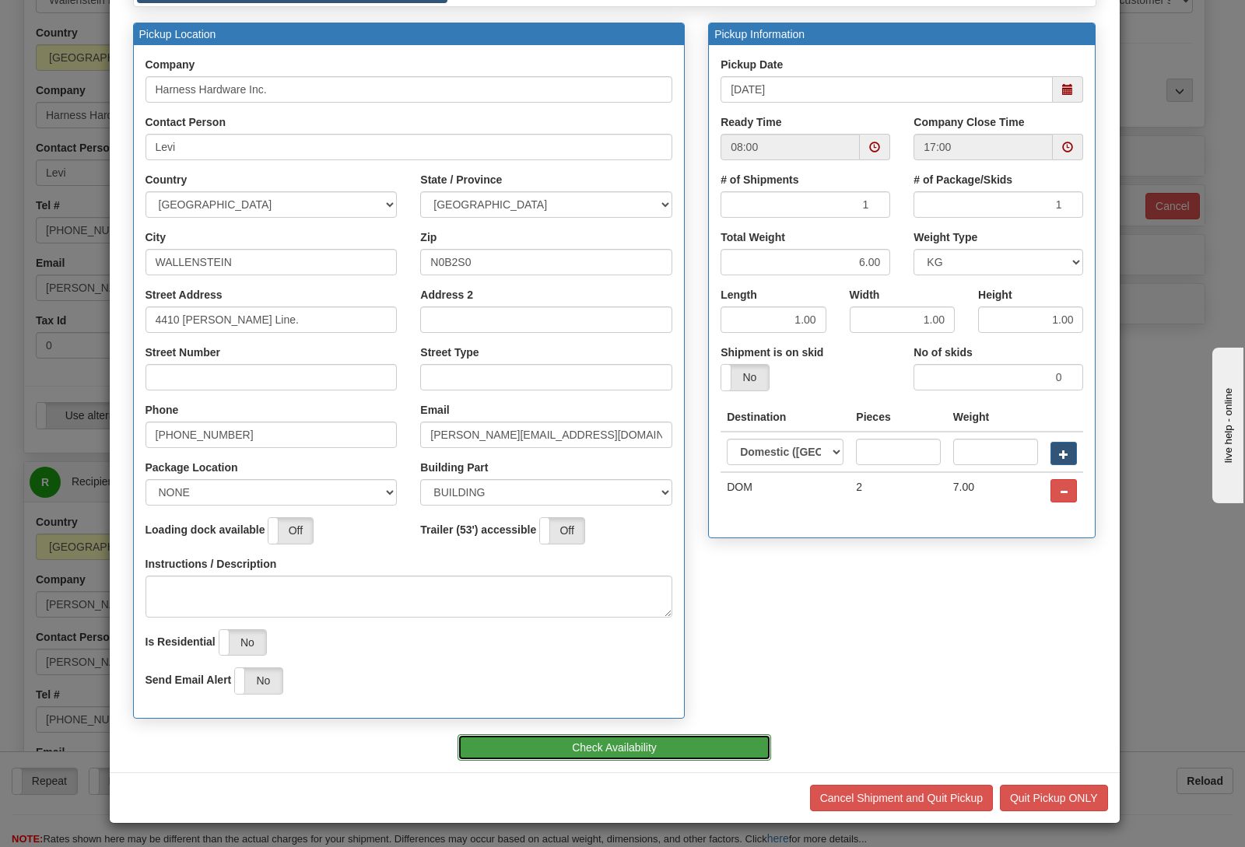
click at [639, 749] on button "Check Availability" at bounding box center [615, 748] width 314 height 26
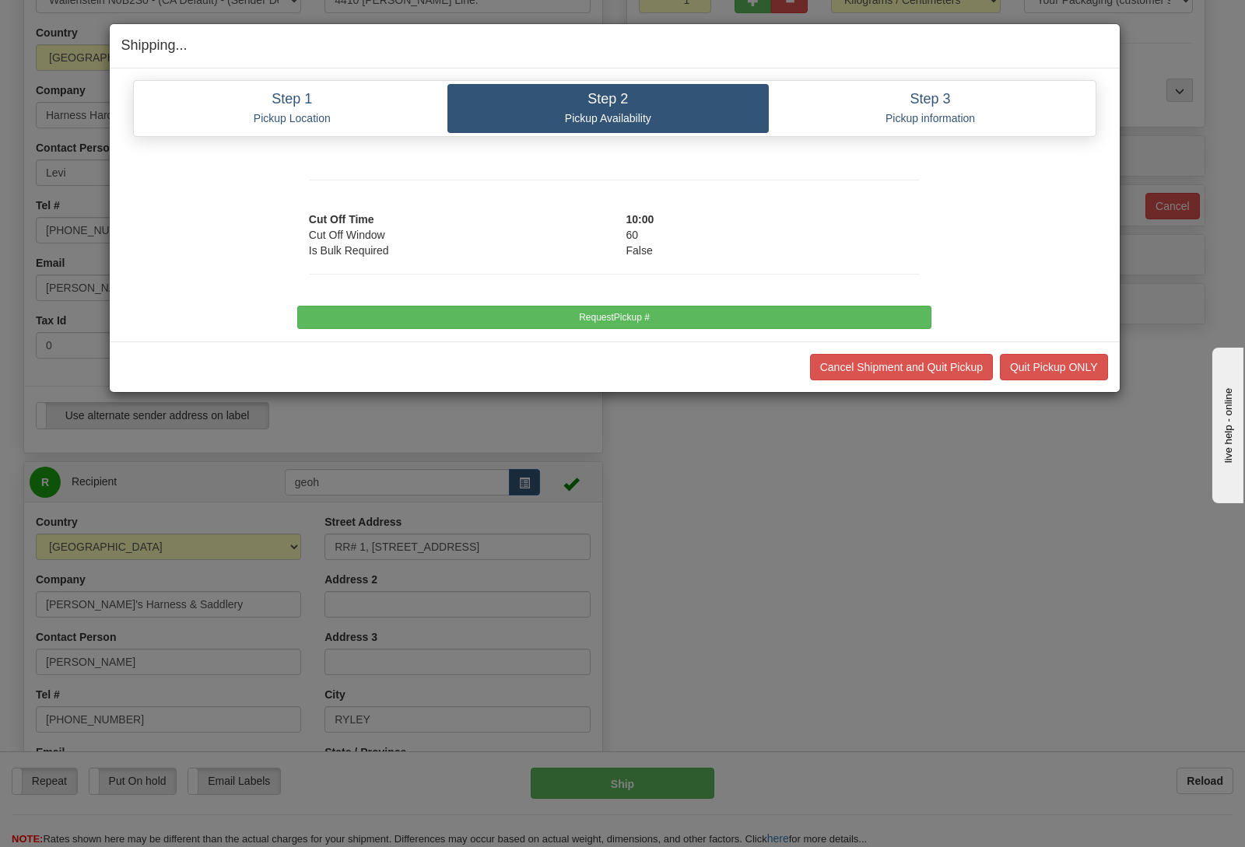
scroll to position [0, 0]
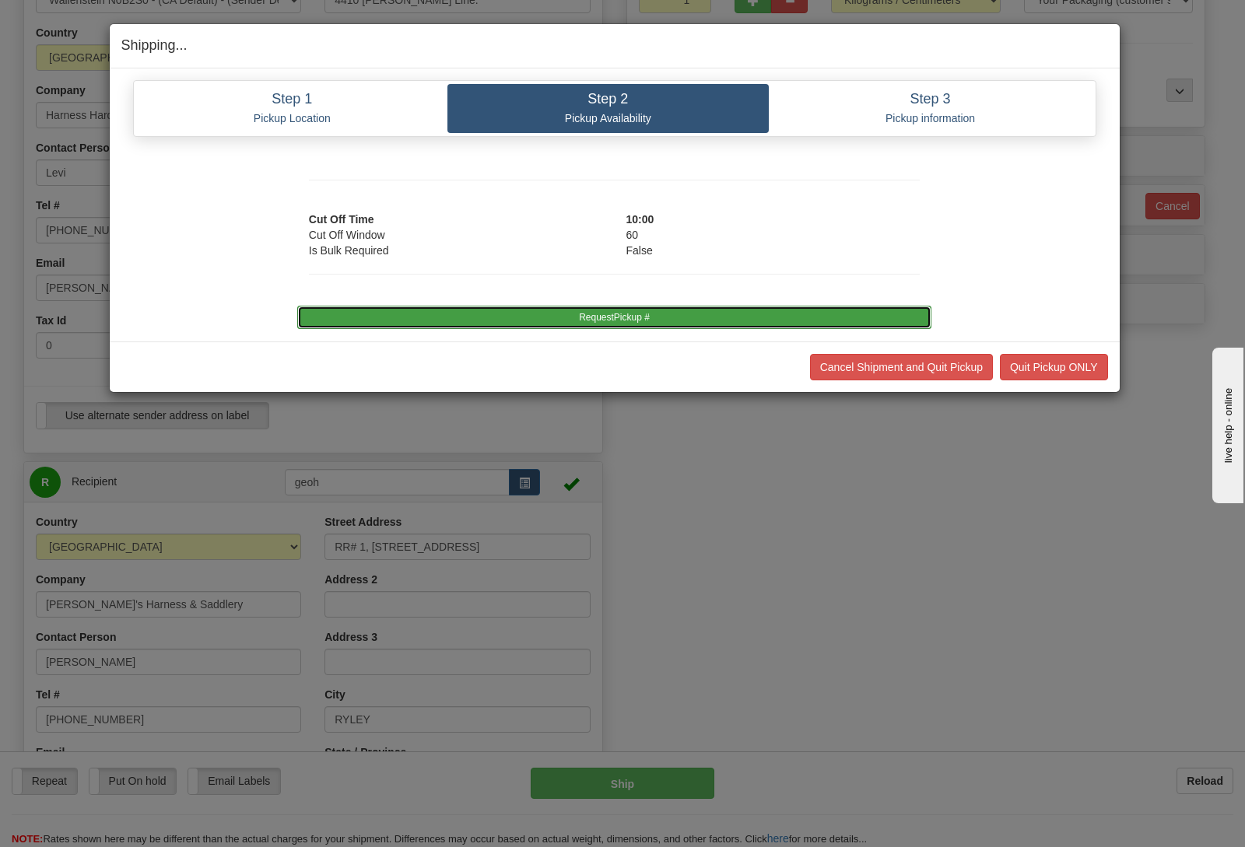
click at [606, 317] on button "RequestPickup #" at bounding box center [614, 317] width 634 height 23
